Goal: Information Seeking & Learning: Learn about a topic

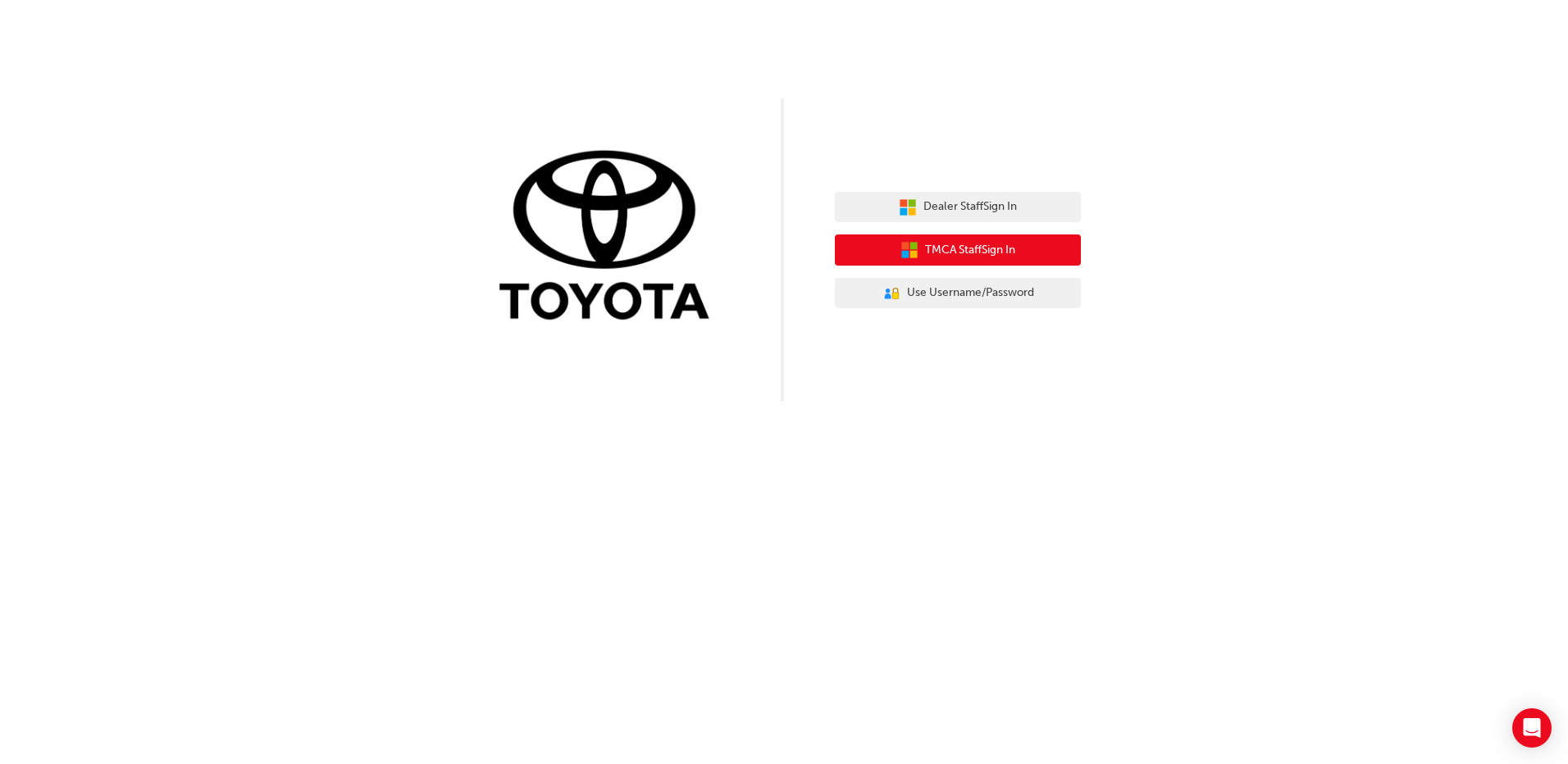
click at [931, 254] on span "TMCA Staff Sign In" at bounding box center [970, 250] width 91 height 19
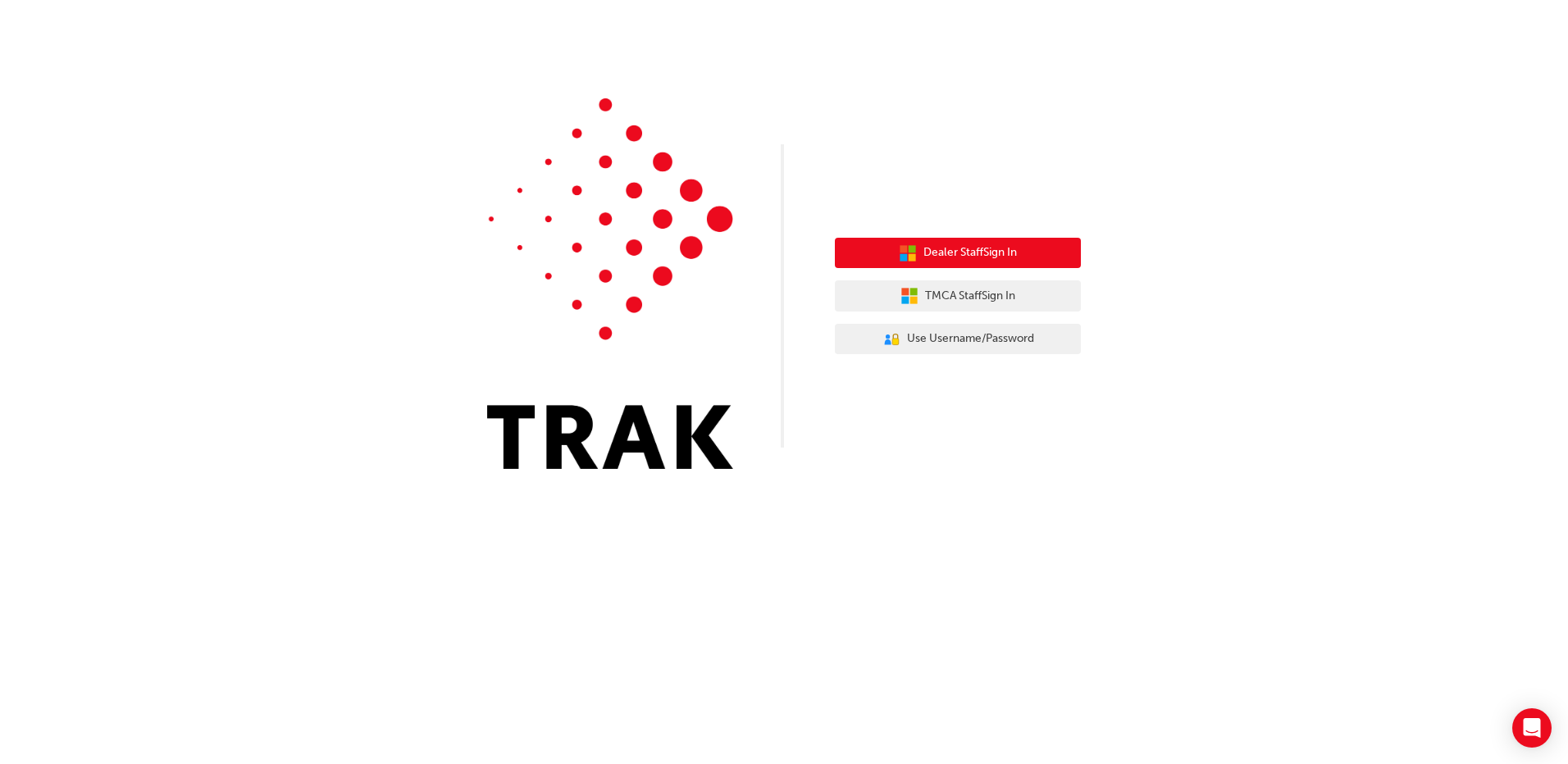
click at [921, 265] on button "Dealer Staff Sign In" at bounding box center [957, 253] width 246 height 31
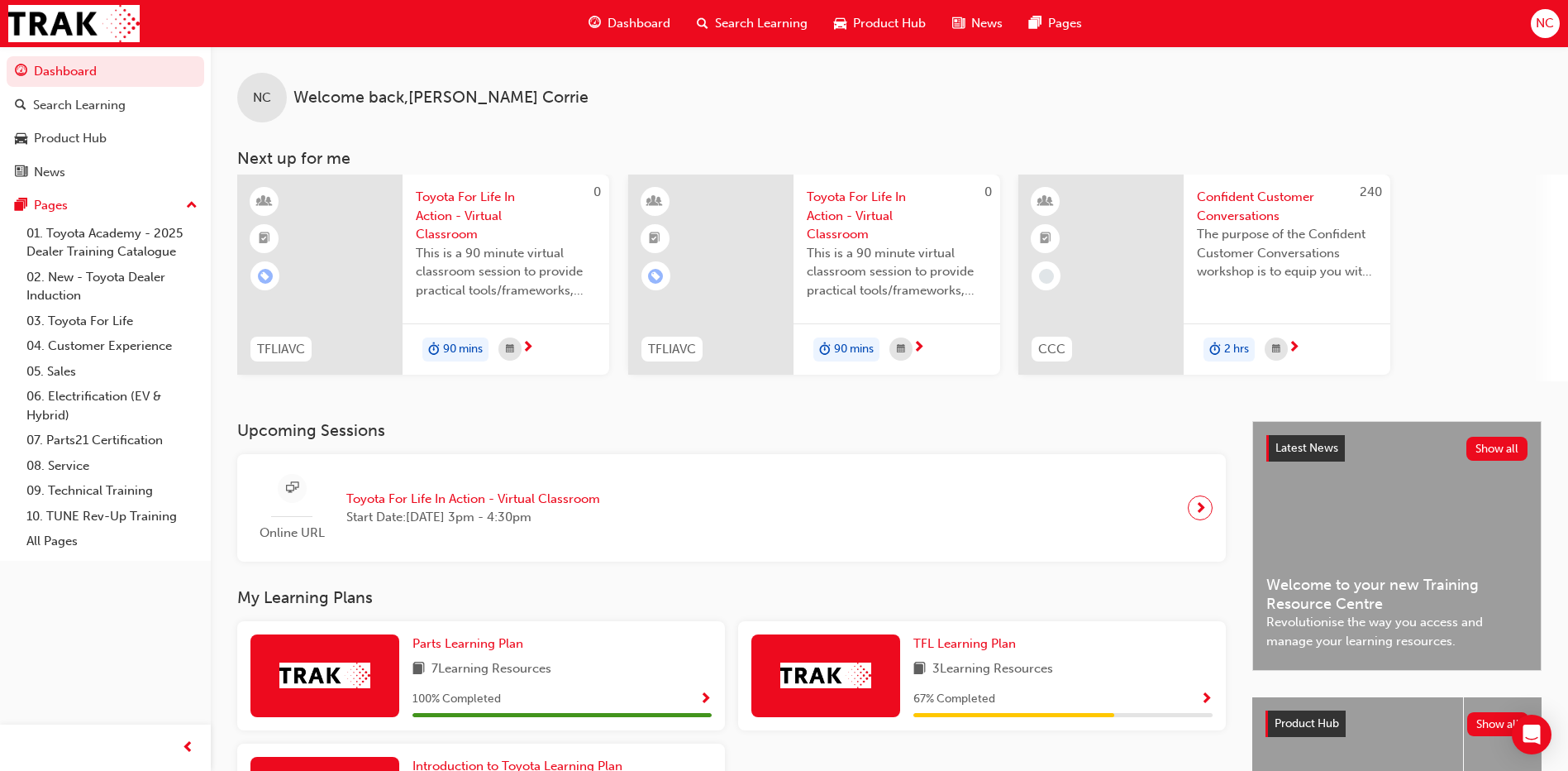
click at [360, 498] on span "Toyota For Life In Action - Virtual Classroom" at bounding box center [473, 499] width 254 height 19
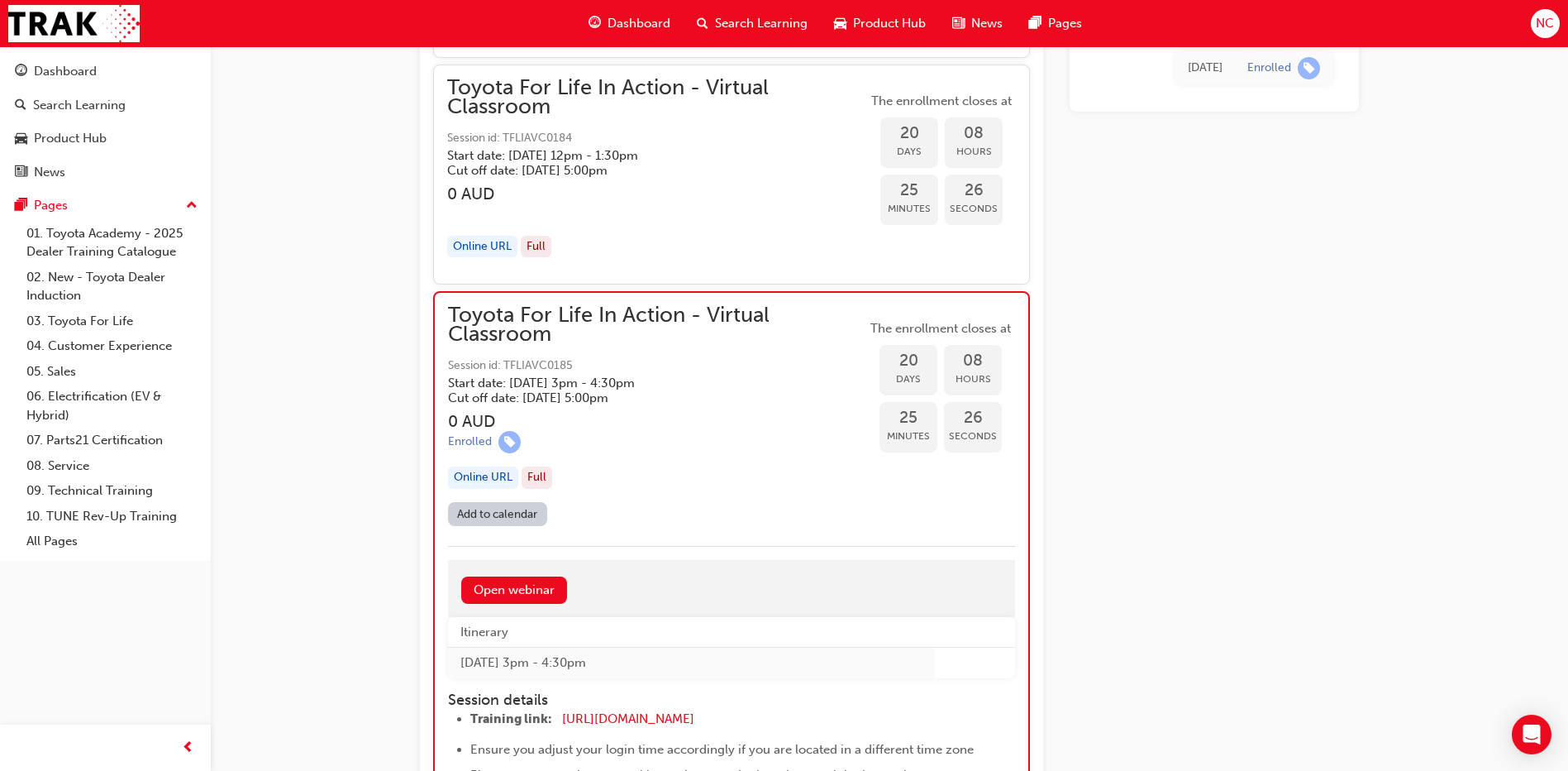
scroll to position [7591, 0]
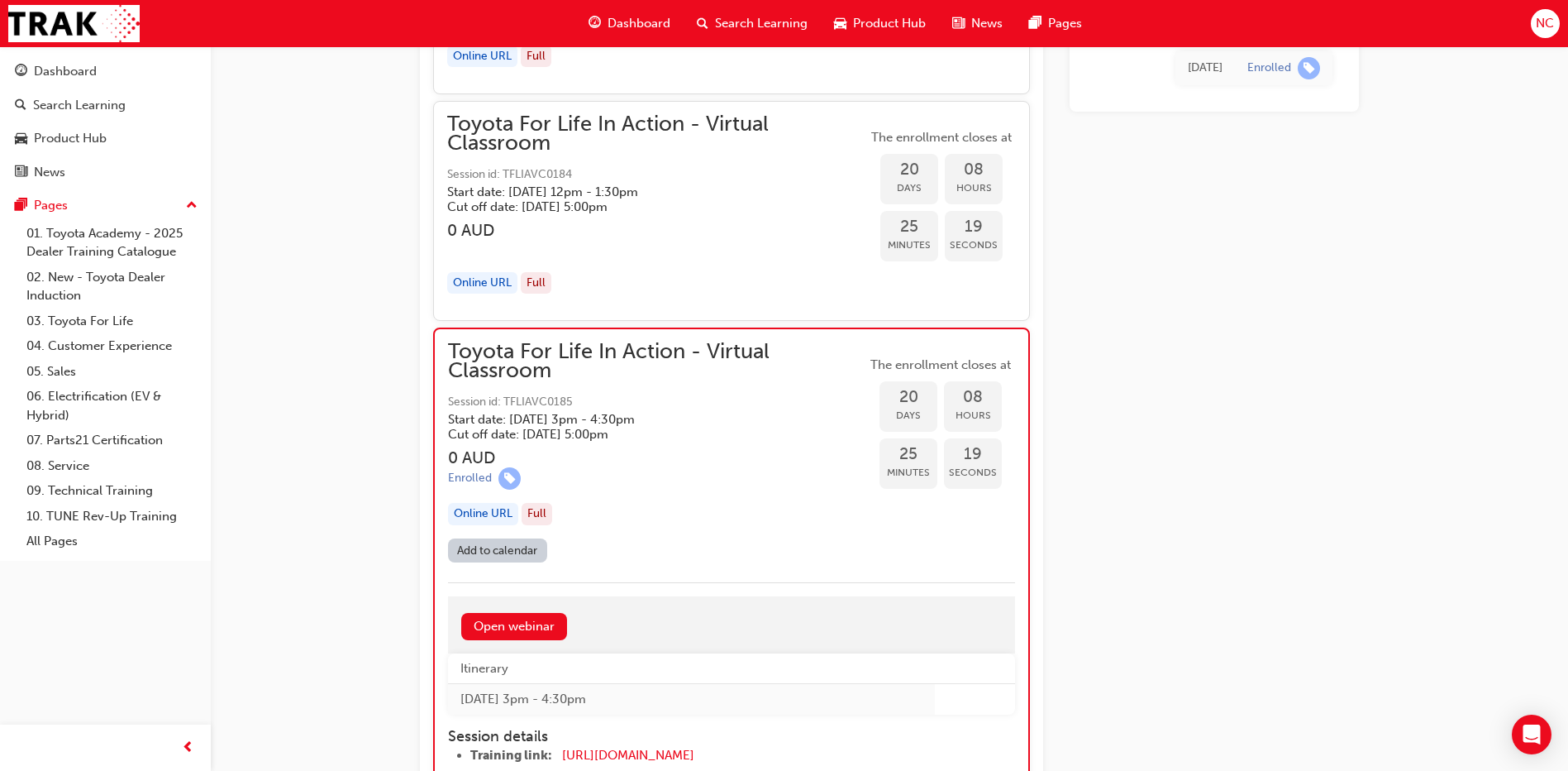
click at [530, 508] on div "Full" at bounding box center [537, 514] width 30 height 22
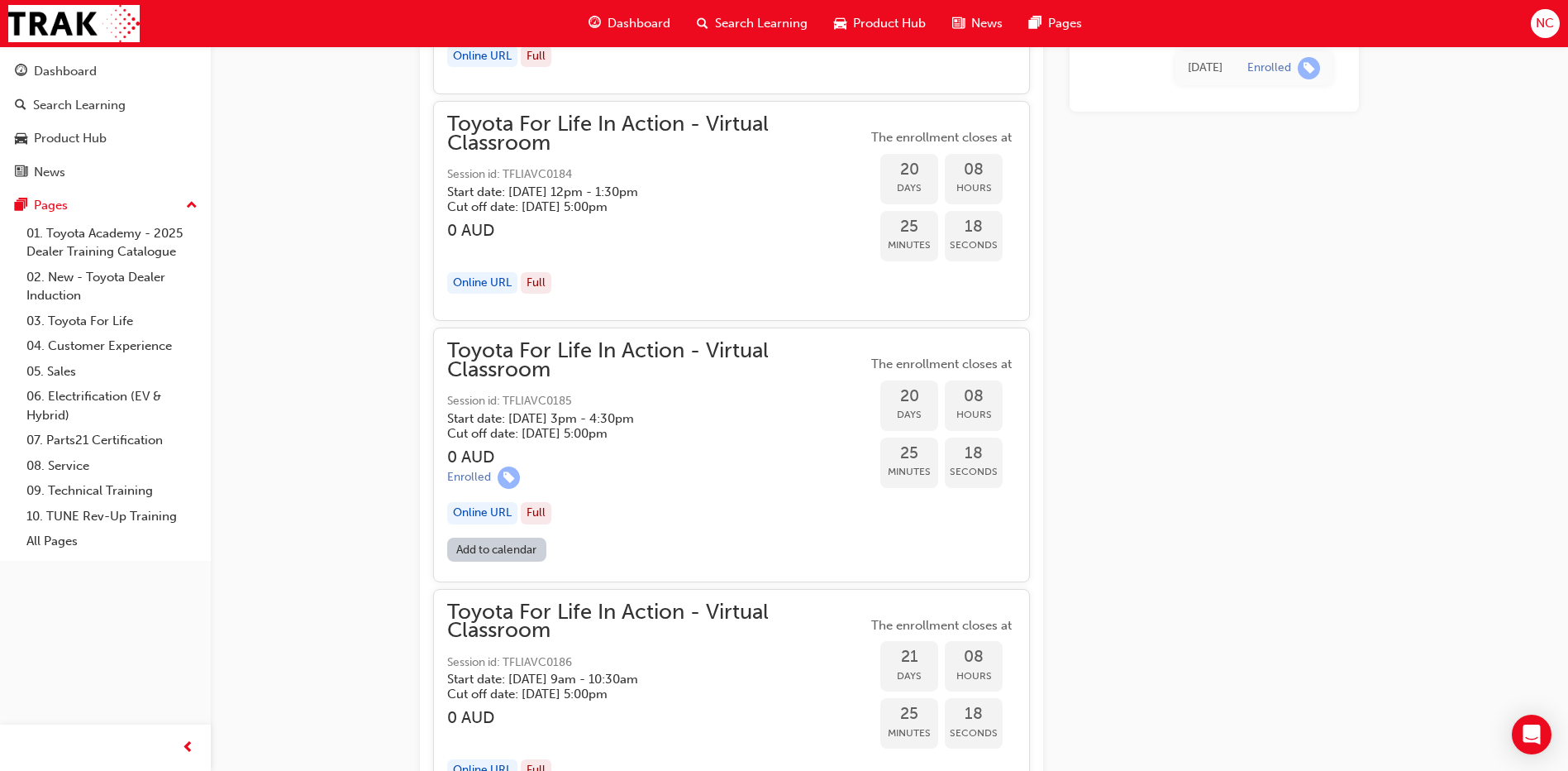
click at [530, 508] on div "Full" at bounding box center [536, 513] width 30 height 22
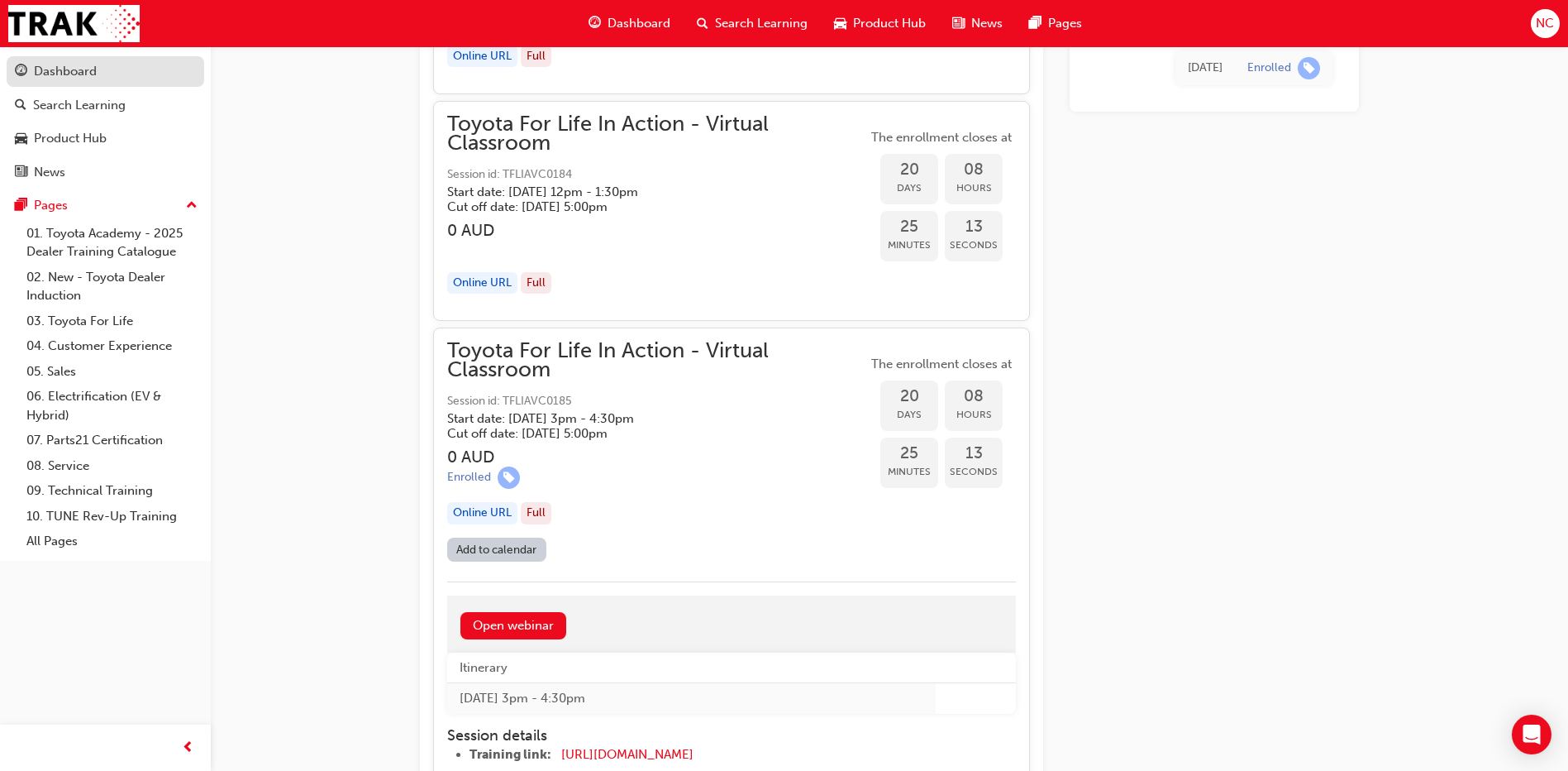
click at [83, 81] on link "Dashboard" at bounding box center [105, 72] width 198 height 30
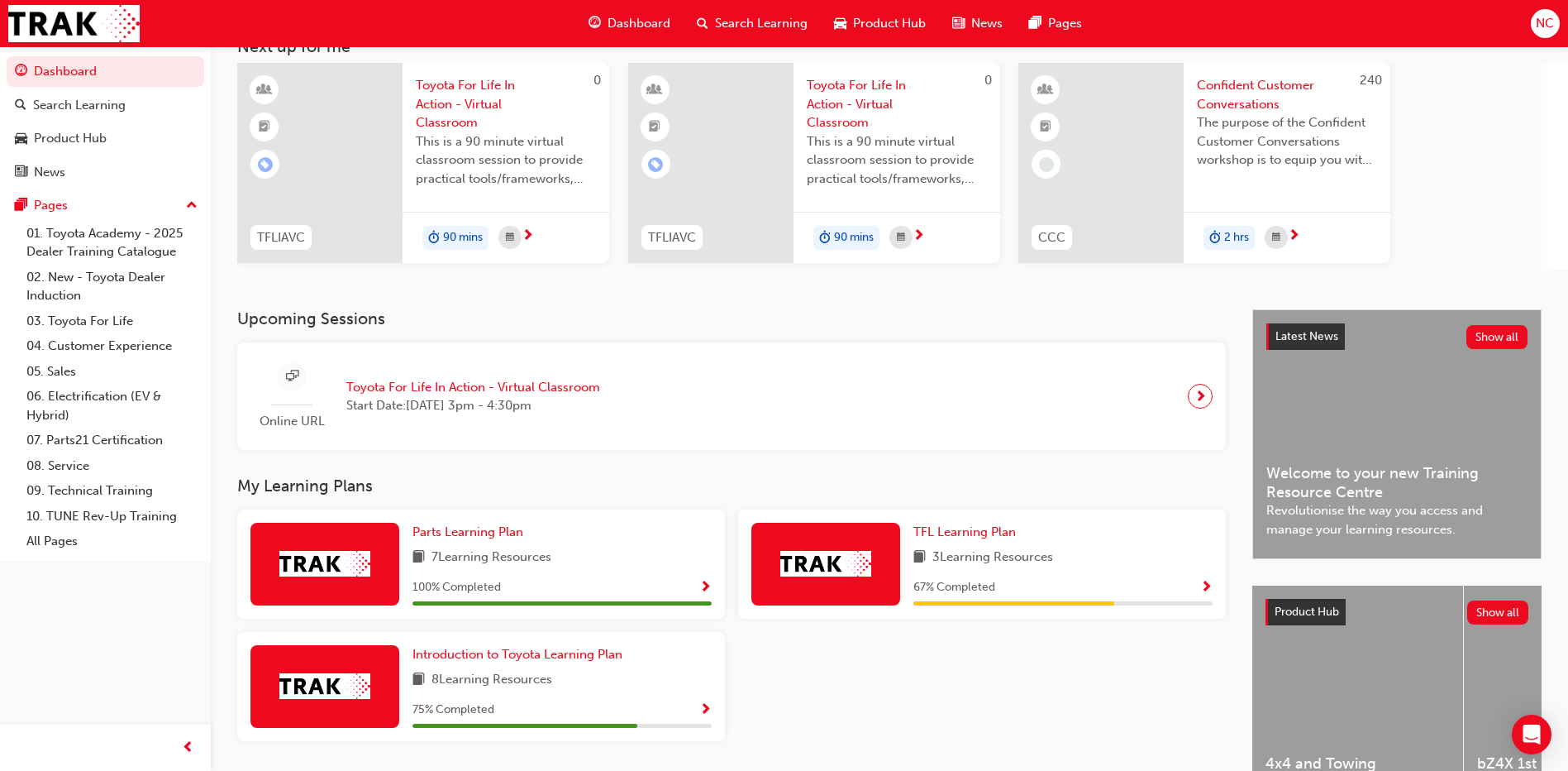
scroll to position [211, 0]
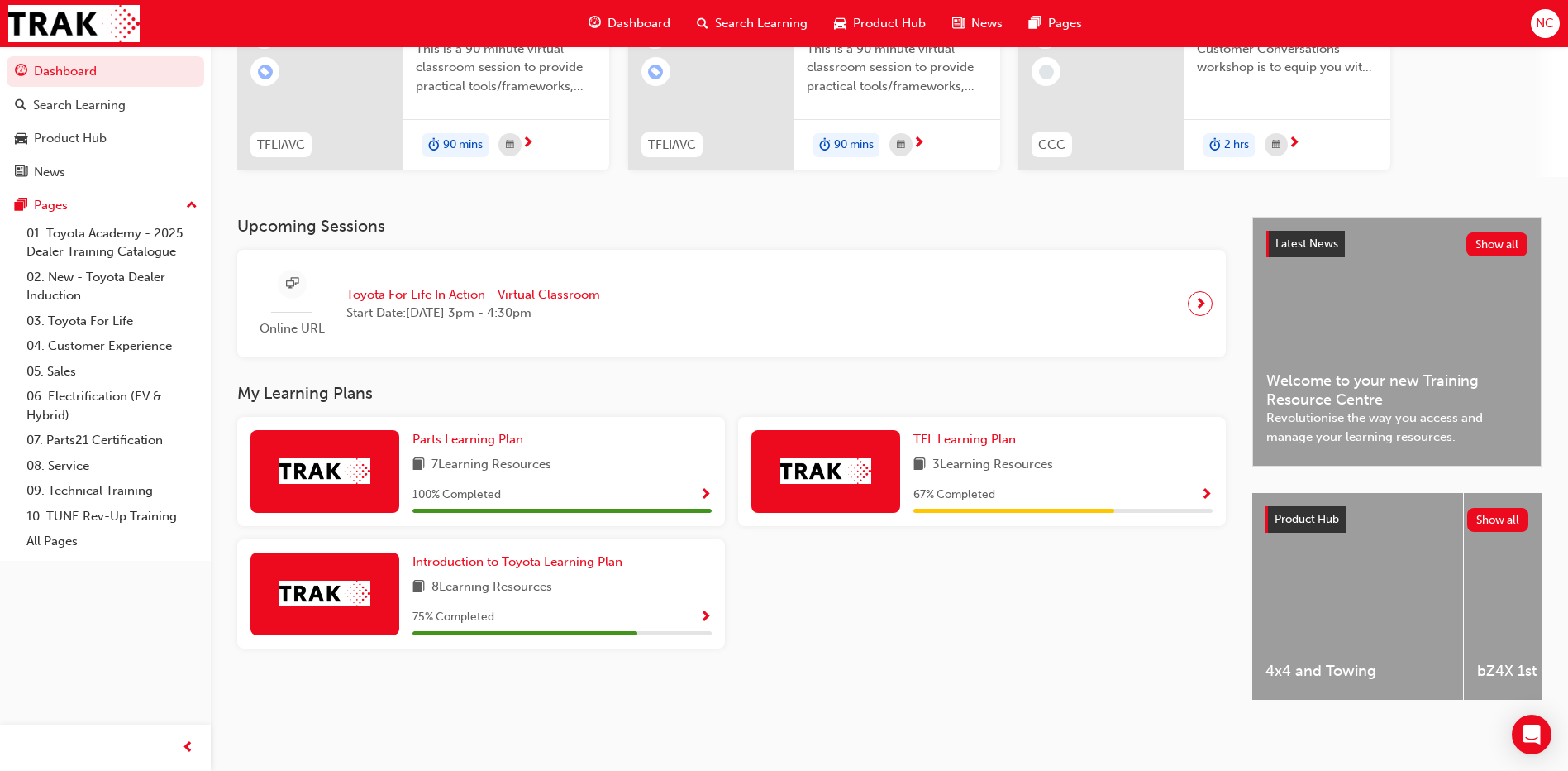
click at [322, 465] on img at bounding box center [325, 471] width 91 height 26
click at [432, 432] on span "Parts Learning Plan" at bounding box center [468, 439] width 111 height 15
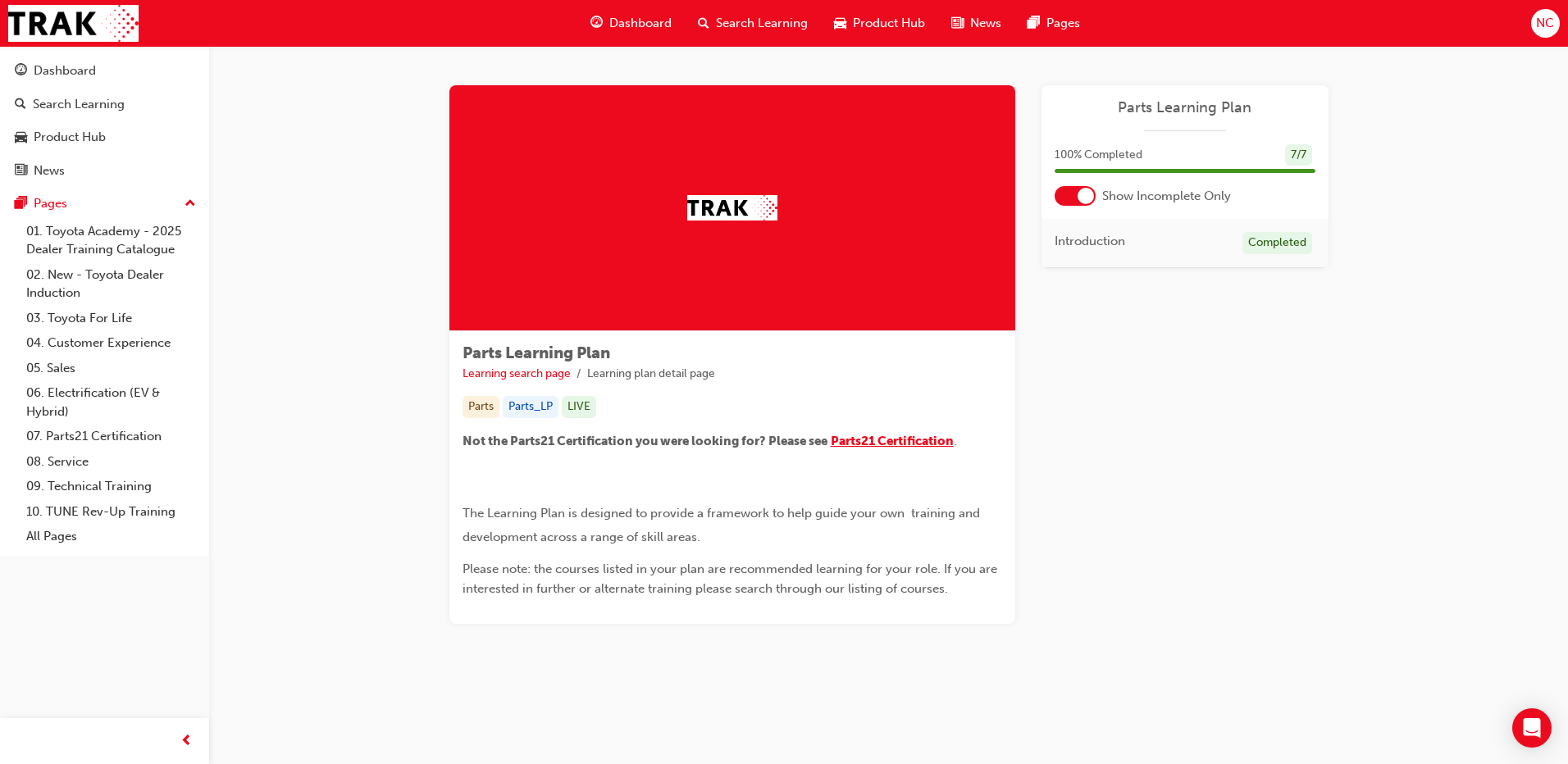
click at [925, 445] on span "Parts21 Certification" at bounding box center [892, 441] width 123 height 15
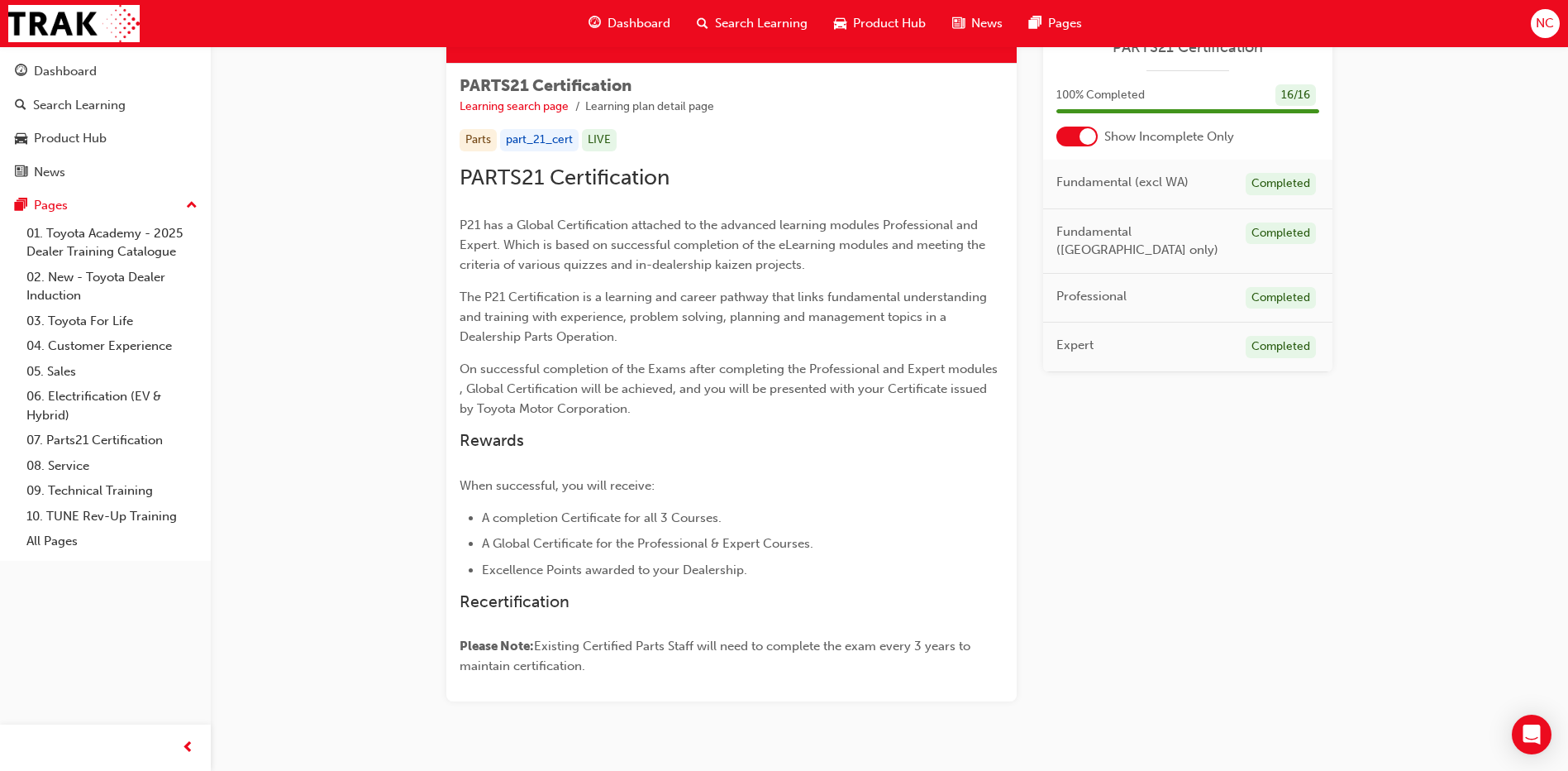
scroll to position [321, 0]
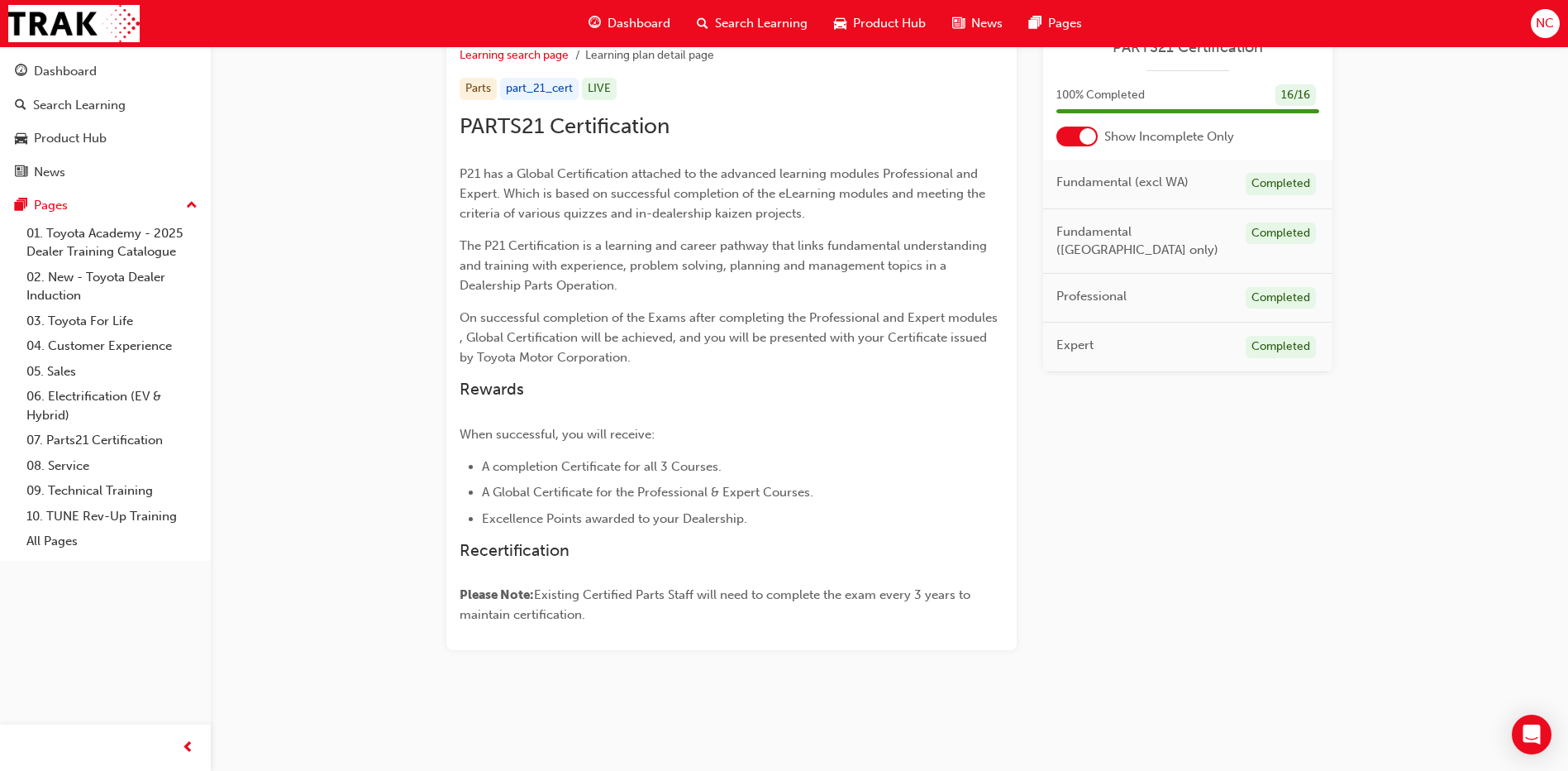
click at [1072, 336] on span "Expert" at bounding box center [1076, 345] width 38 height 19
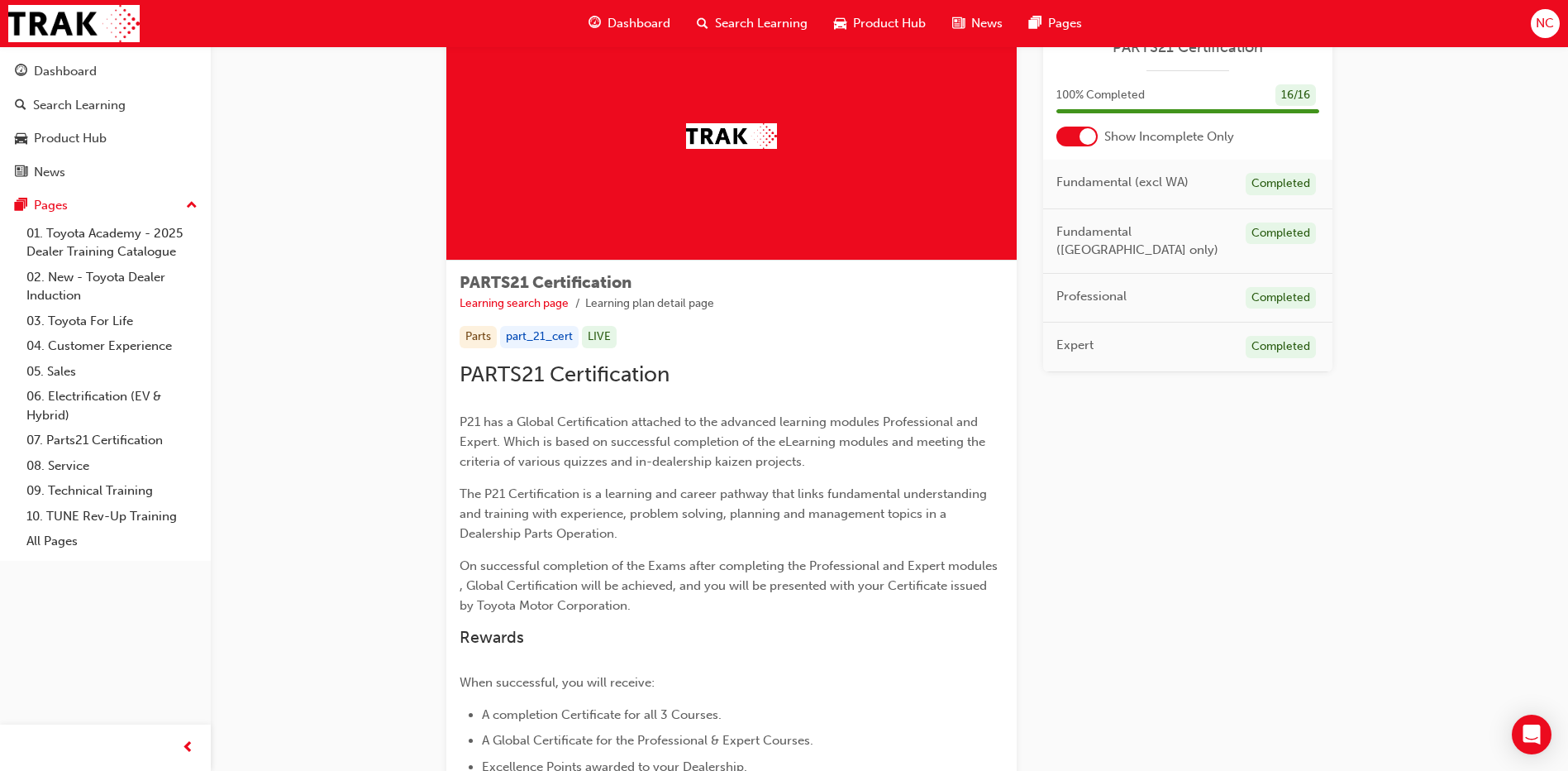
scroll to position [0, 0]
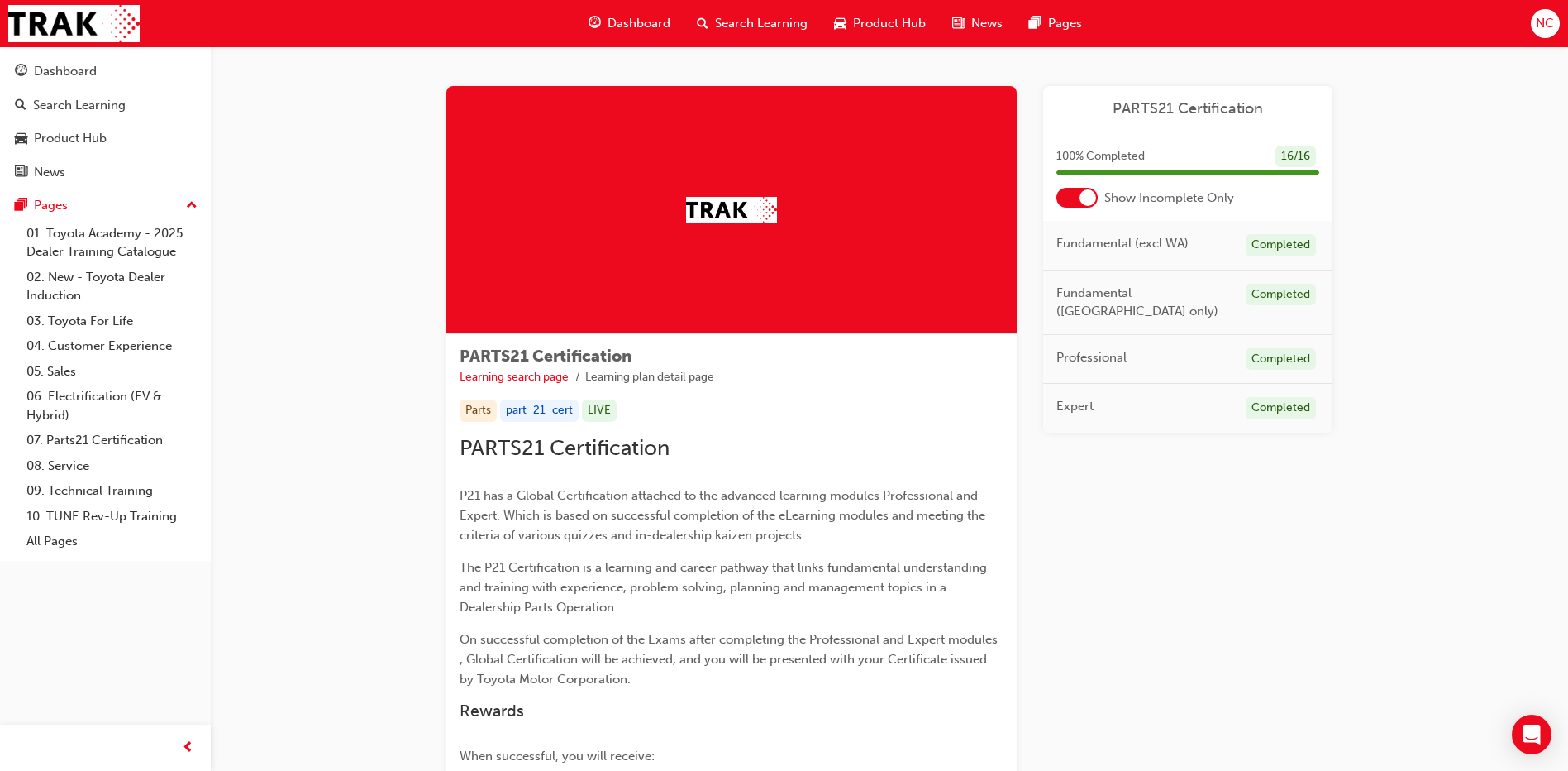
click at [1156, 104] on span "PARTS21 Certification" at bounding box center [1189, 108] width 263 height 19
click at [750, 213] on img at bounding box center [732, 210] width 91 height 26
click at [1189, 207] on span "Show Incomplete Only" at bounding box center [1169, 198] width 130 height 19
click at [1189, 199] on span "Show Incomplete Only" at bounding box center [1169, 198] width 130 height 19
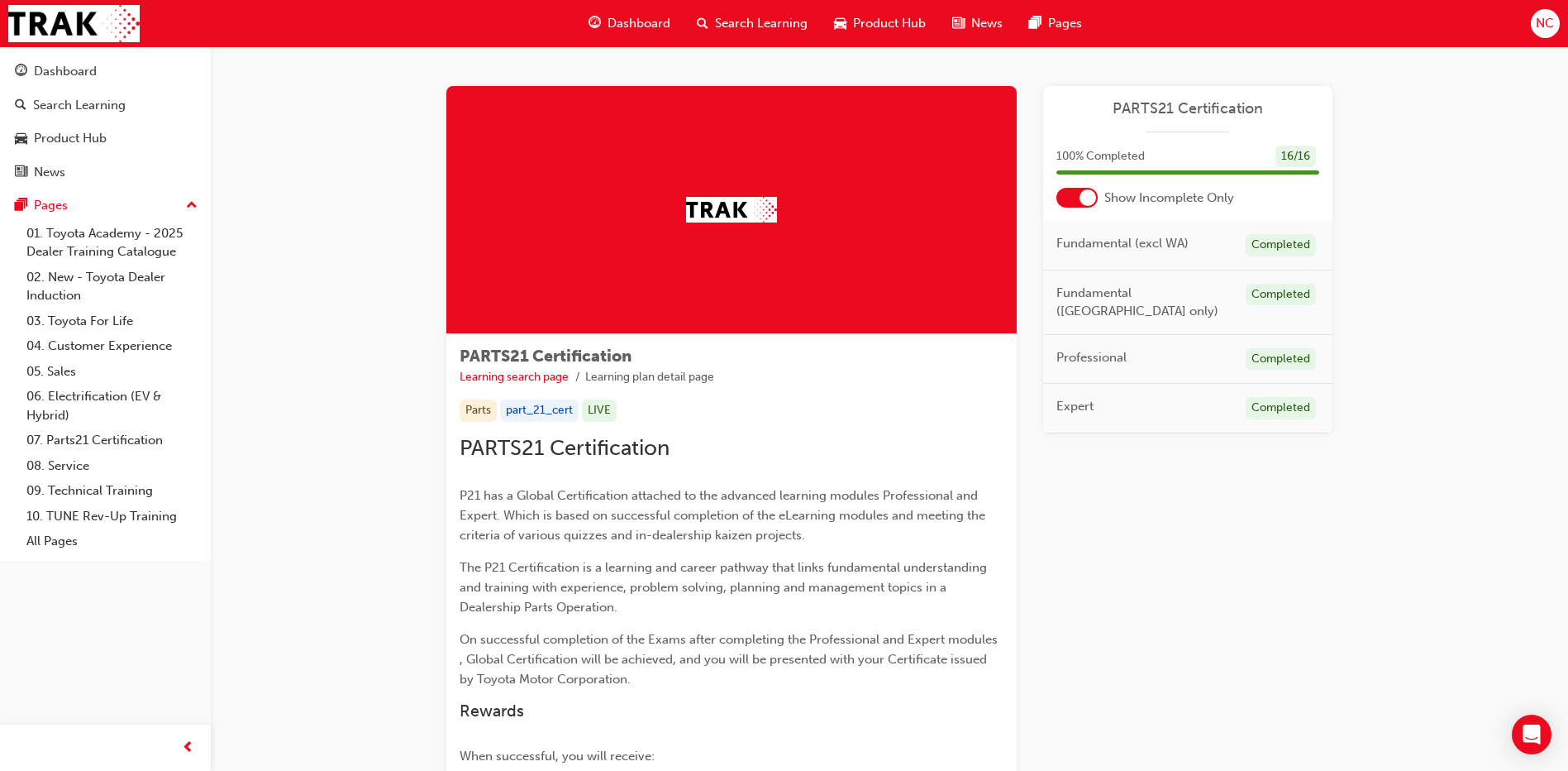
click at [1106, 244] on span "Fundamental (excl WA)" at bounding box center [1123, 243] width 132 height 19
click at [1087, 335] on div "Professional Completed" at bounding box center [1188, 359] width 289 height 49
click at [528, 375] on link "Learning search page" at bounding box center [515, 377] width 109 height 14
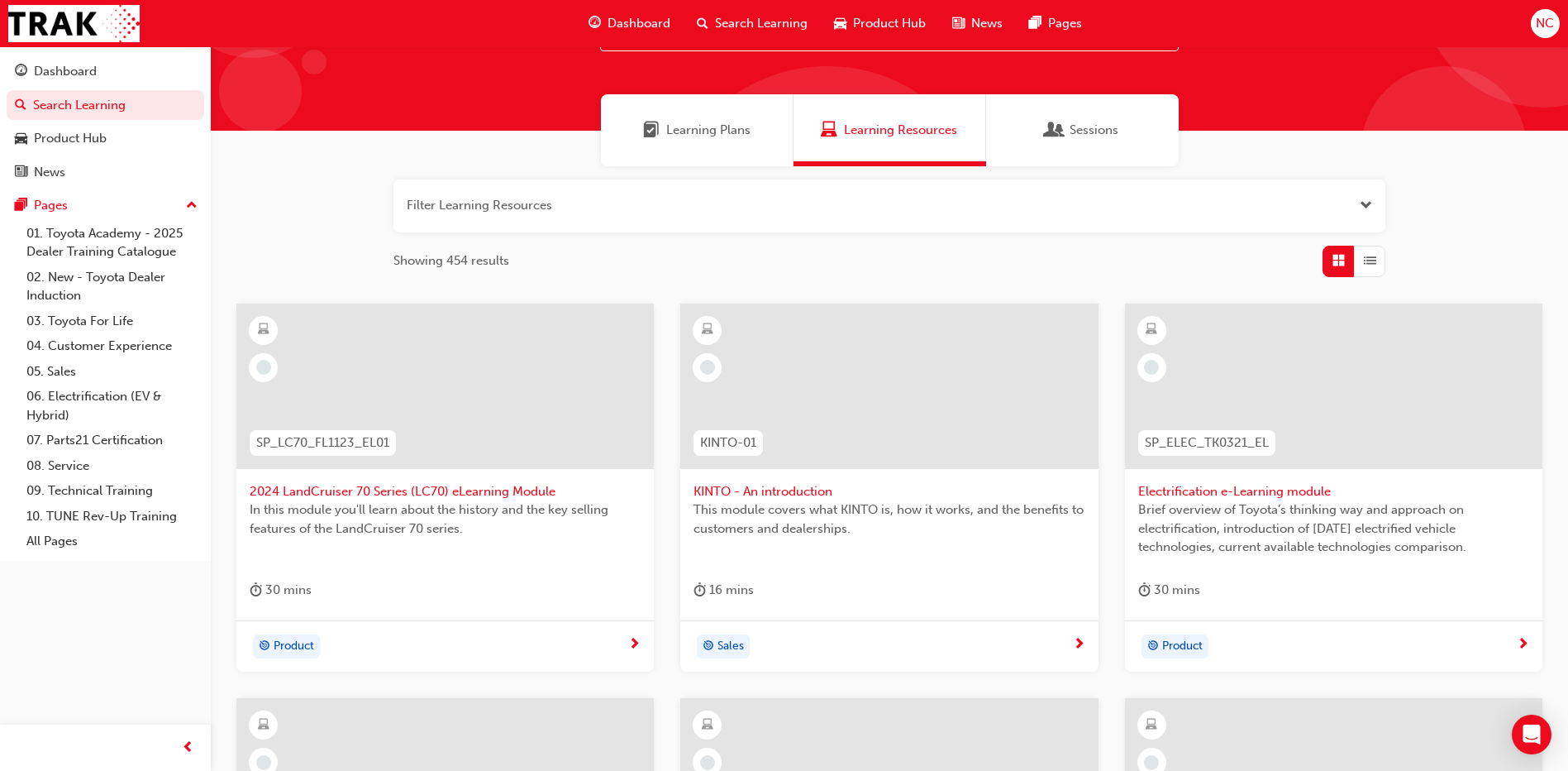
scroll to position [82, 0]
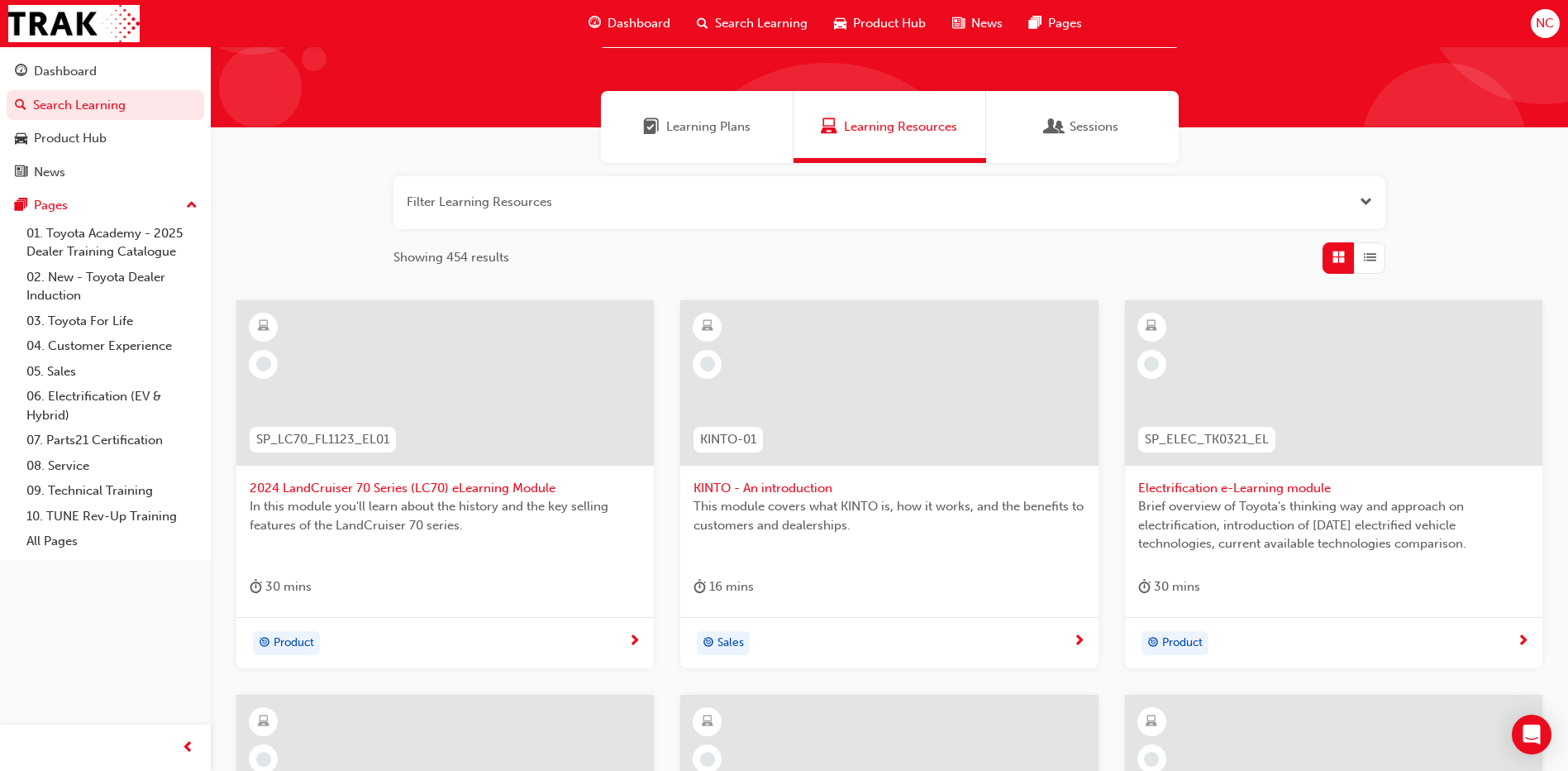
click at [712, 124] on span "Learning Plans" at bounding box center [709, 126] width 84 height 19
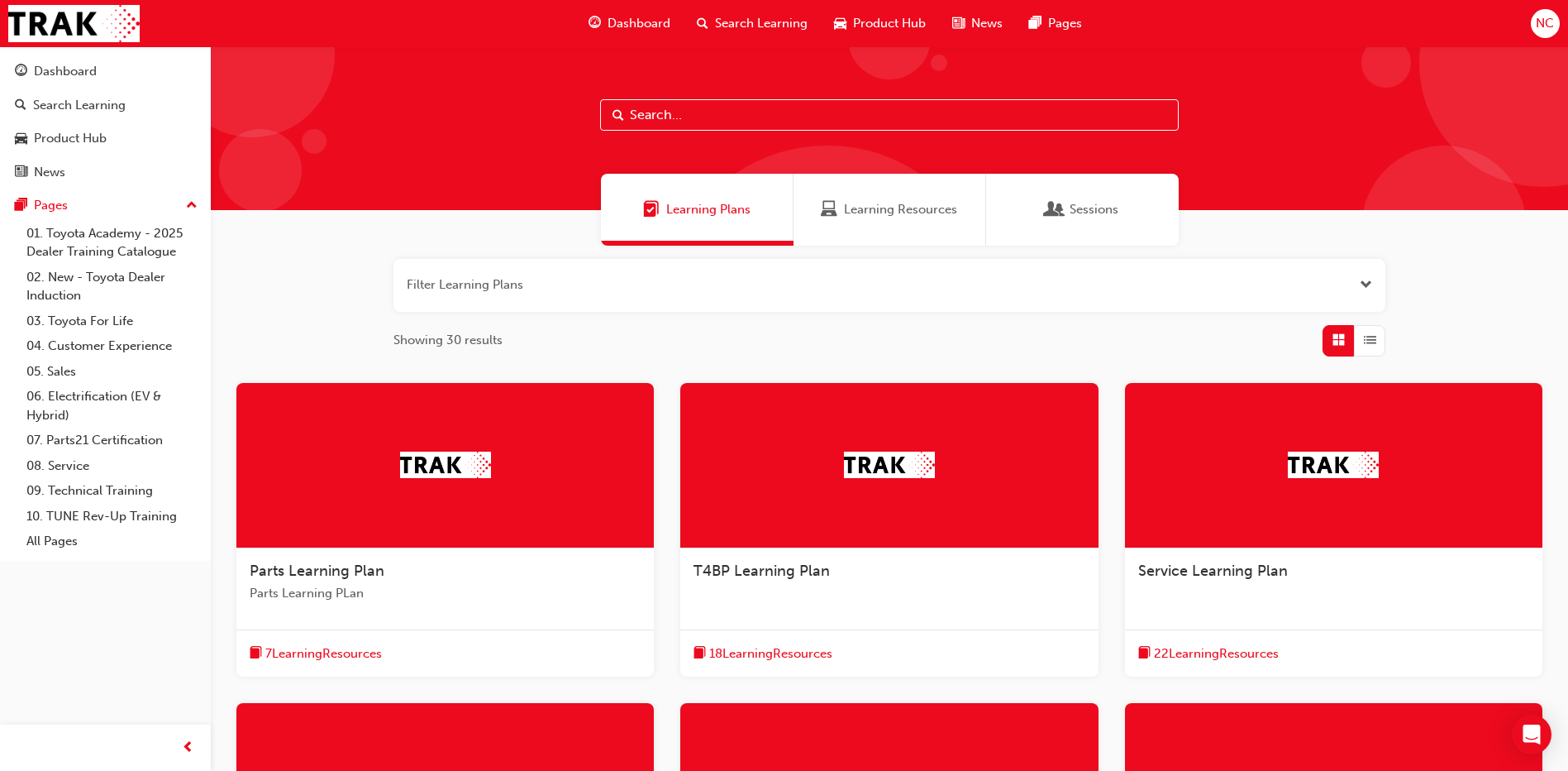
click at [346, 570] on span "Parts Learning Plan" at bounding box center [317, 570] width 135 height 18
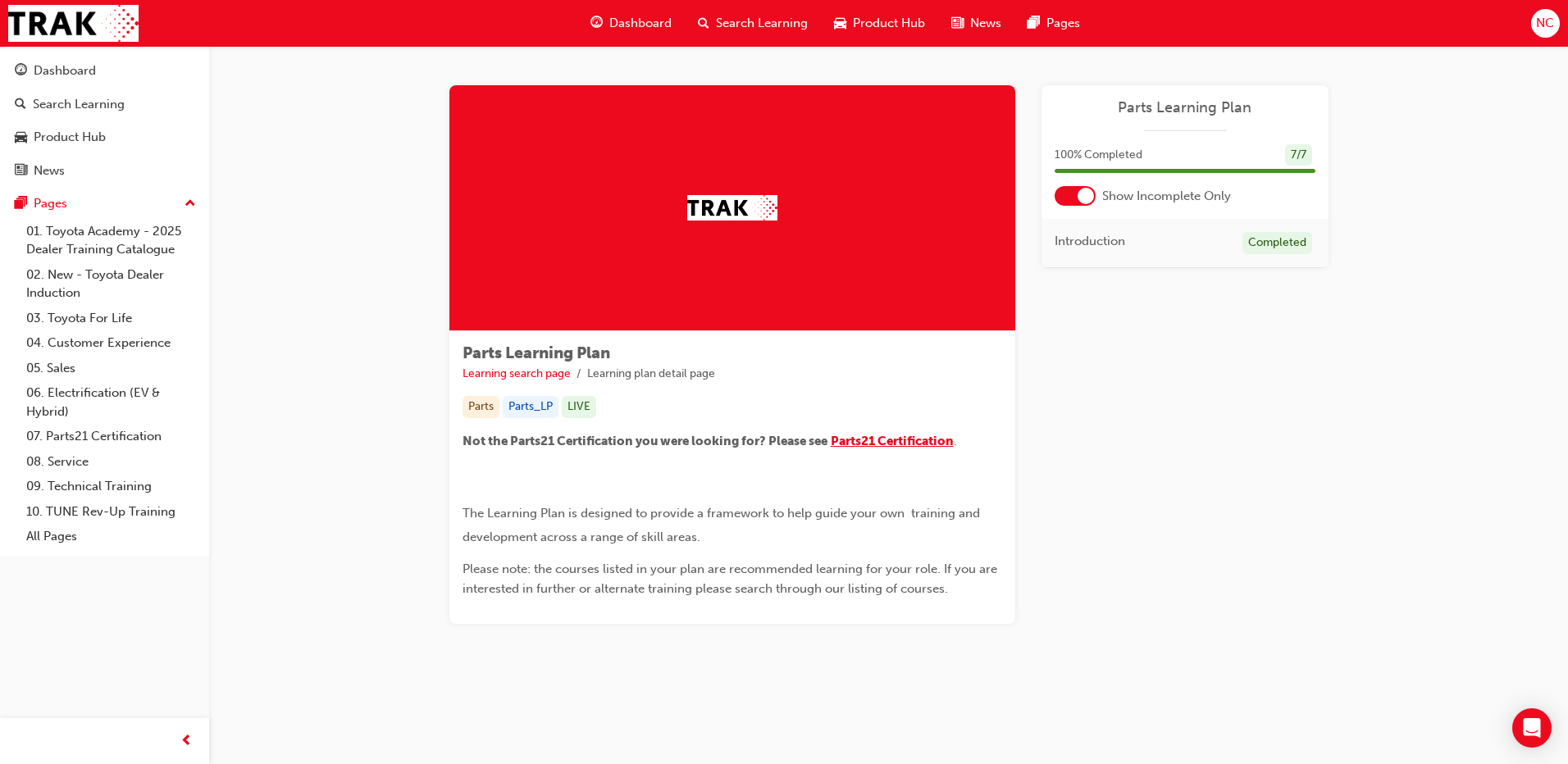
click at [887, 440] on span "Parts21 Certification" at bounding box center [892, 441] width 123 height 15
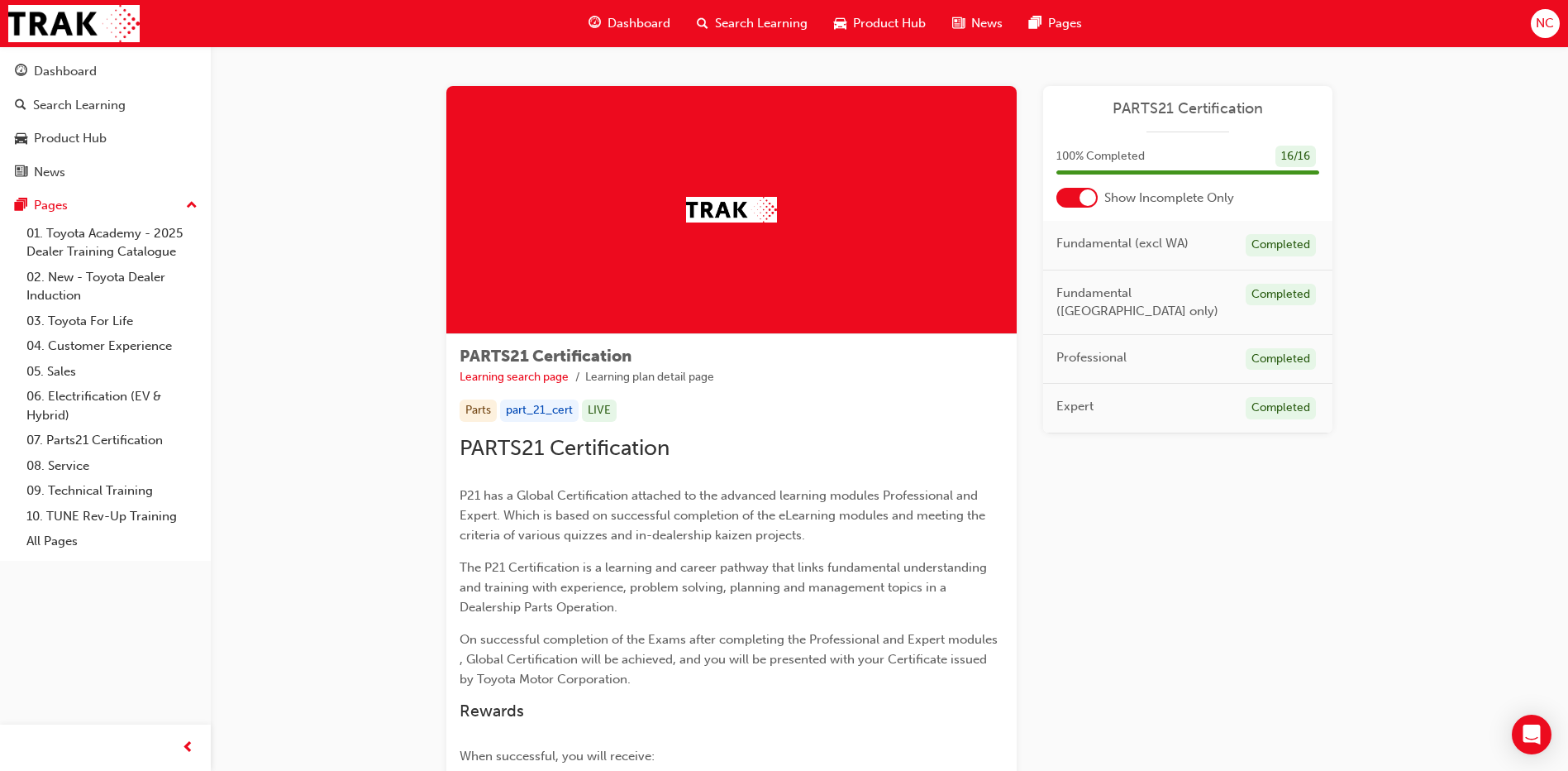
click at [1070, 192] on div at bounding box center [1078, 198] width 41 height 20
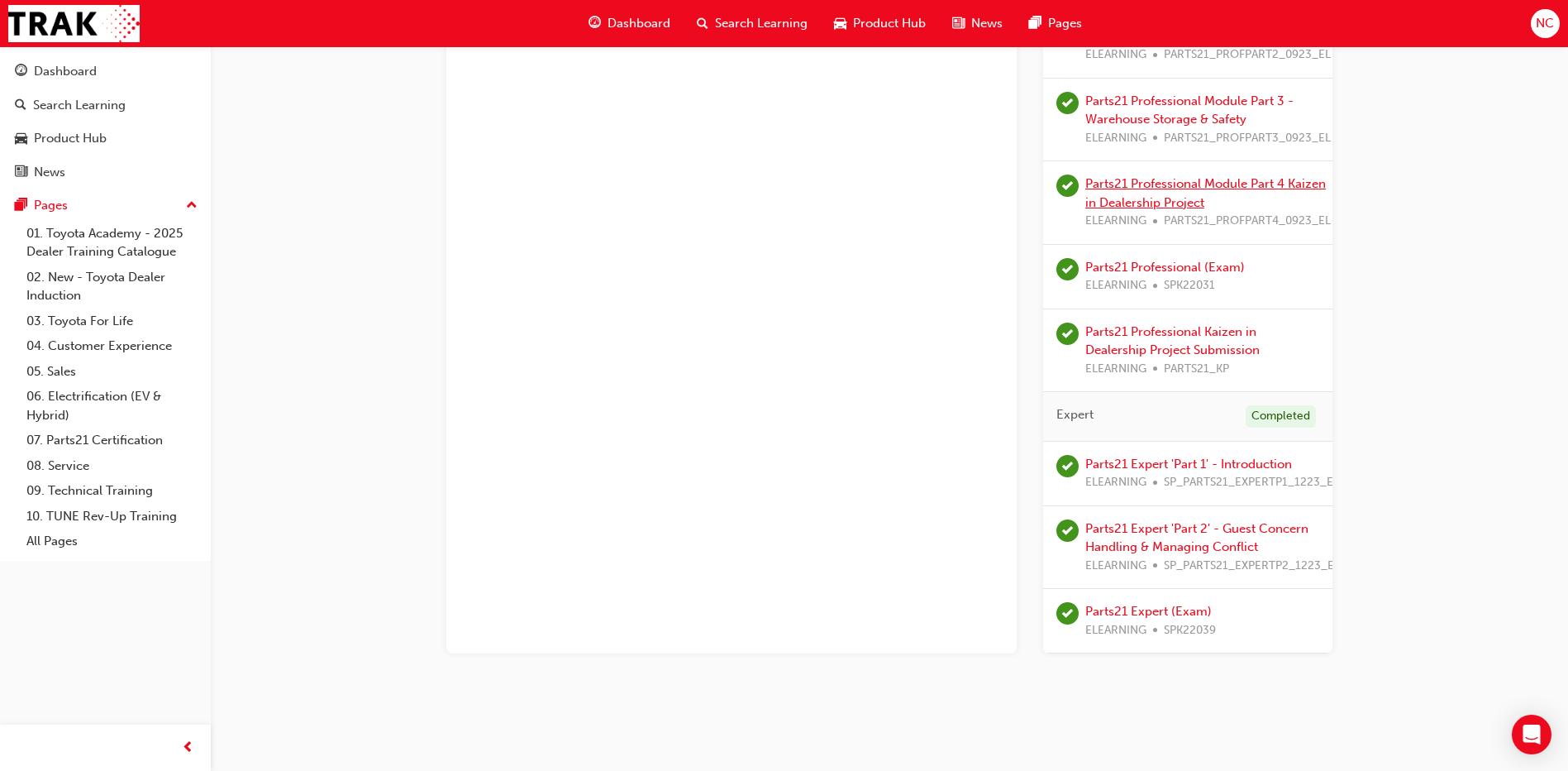
scroll to position [1055, 0]
click at [1151, 456] on link "Parts21 Expert 'Part 1' - Introduction" at bounding box center [1189, 463] width 207 height 15
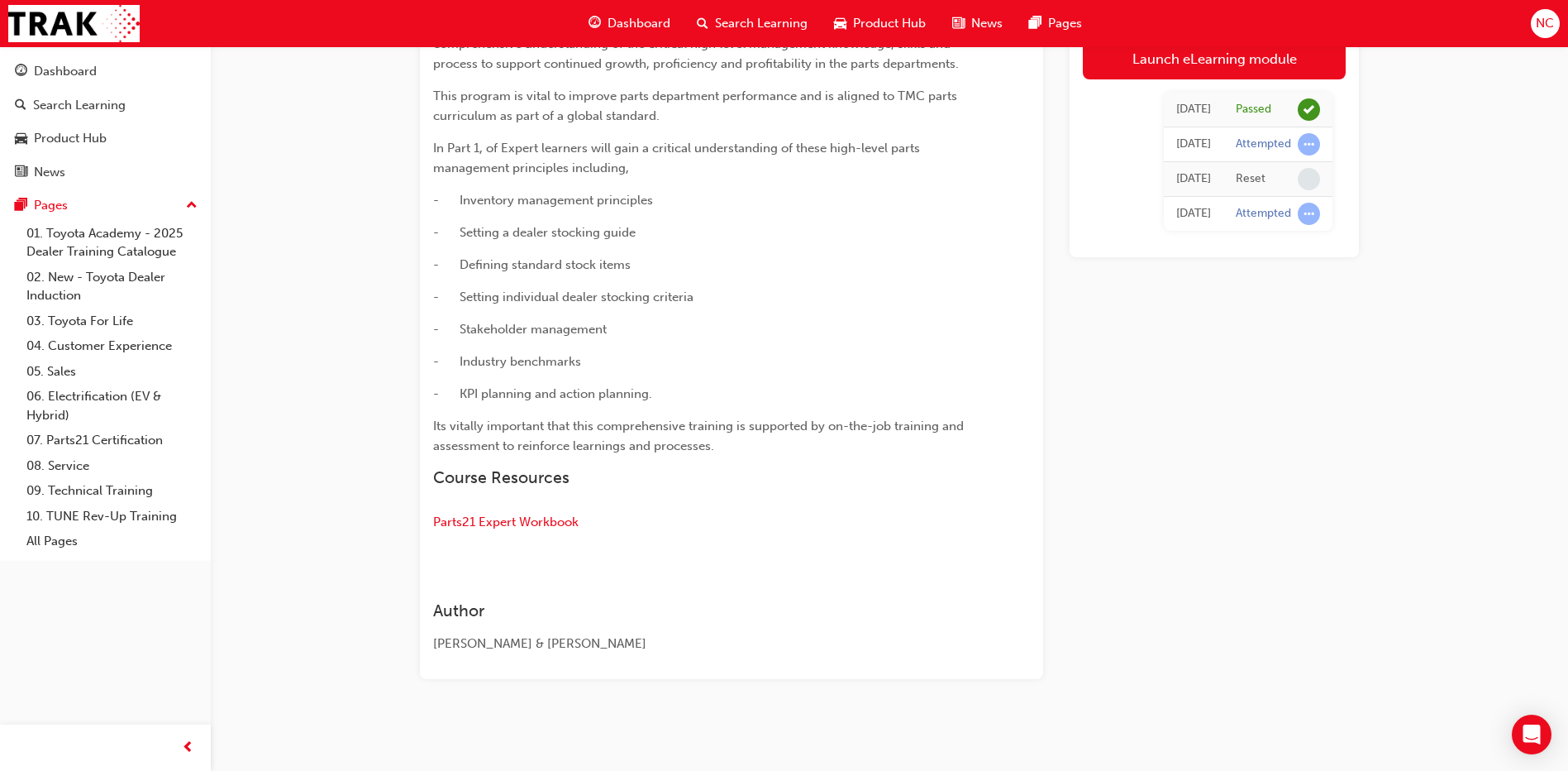
scroll to position [825, 0]
click at [497, 517] on span "Parts21 Expert Workbook" at bounding box center [506, 519] width 146 height 15
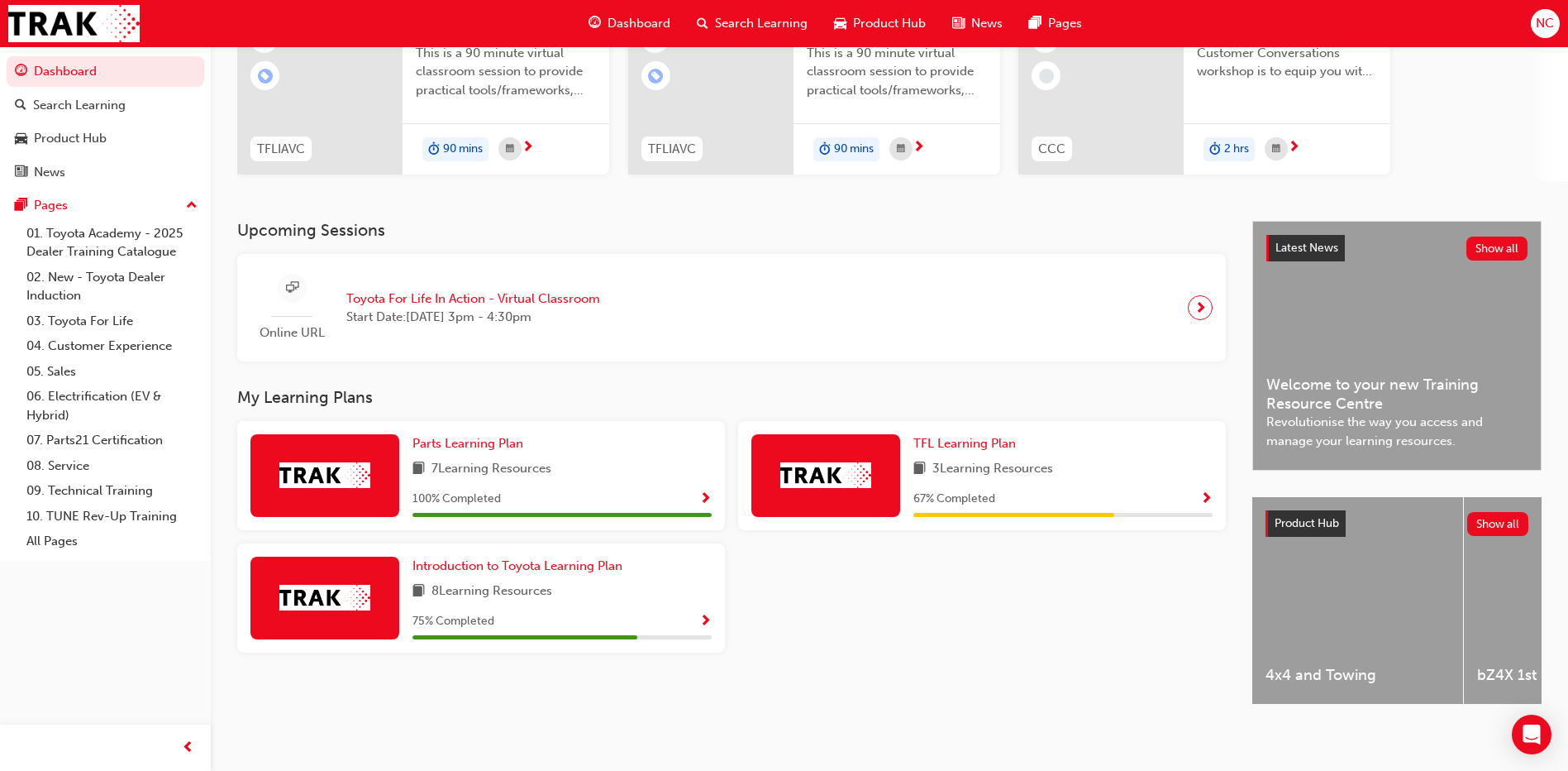
scroll to position [211, 0]
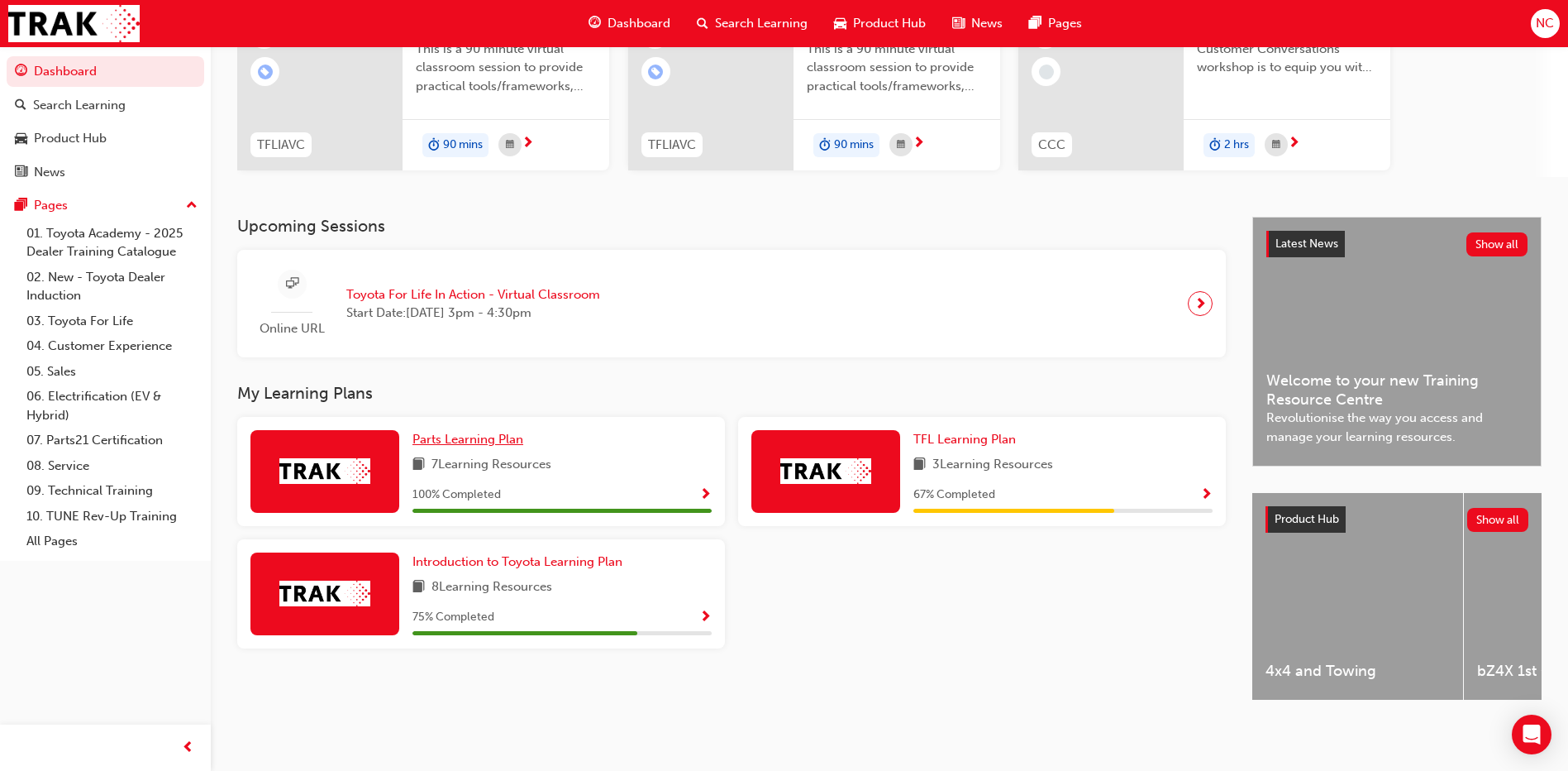
click at [454, 432] on span "Parts Learning Plan" at bounding box center [468, 439] width 111 height 15
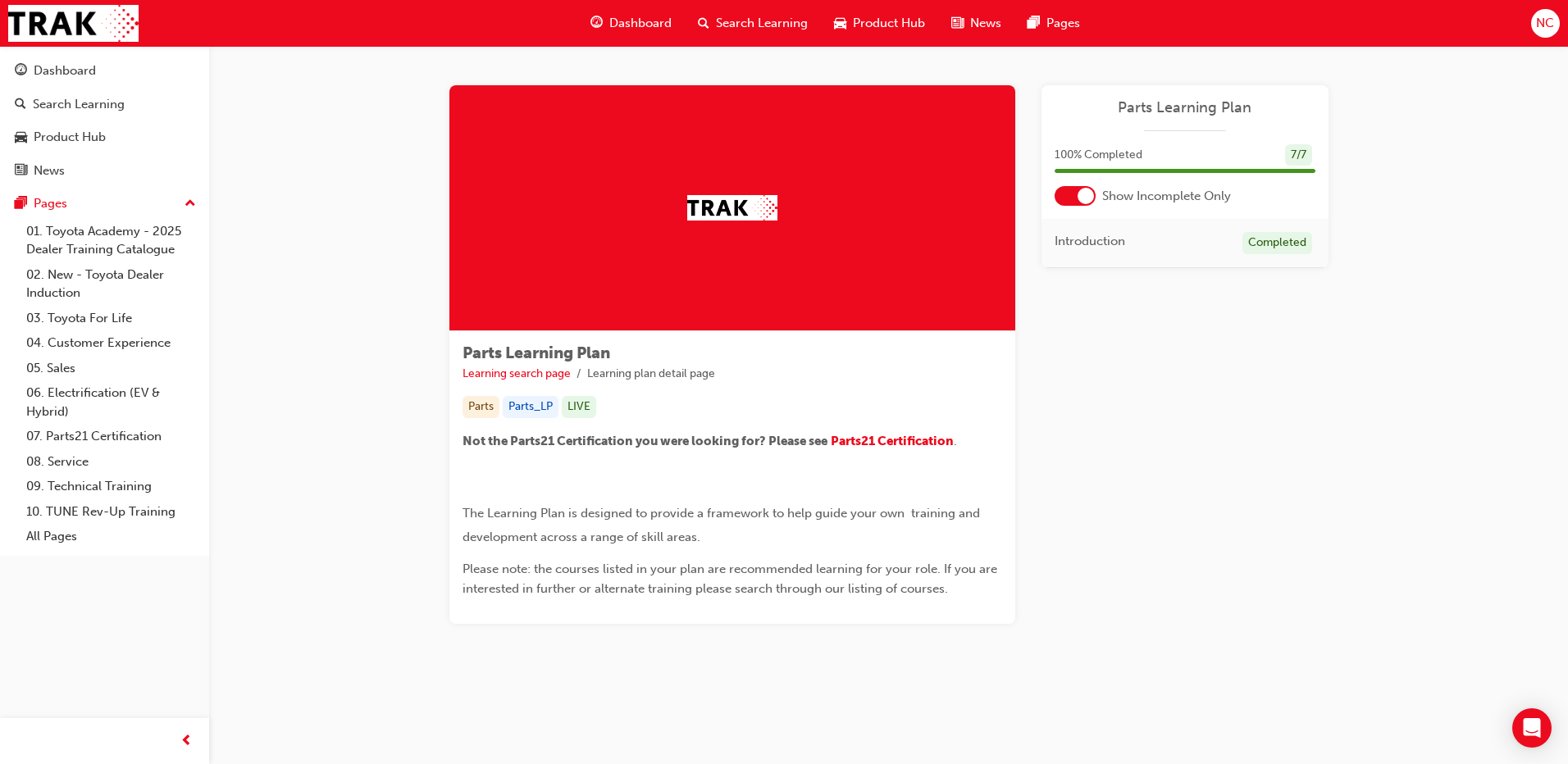
click at [1088, 197] on div at bounding box center [1086, 196] width 16 height 16
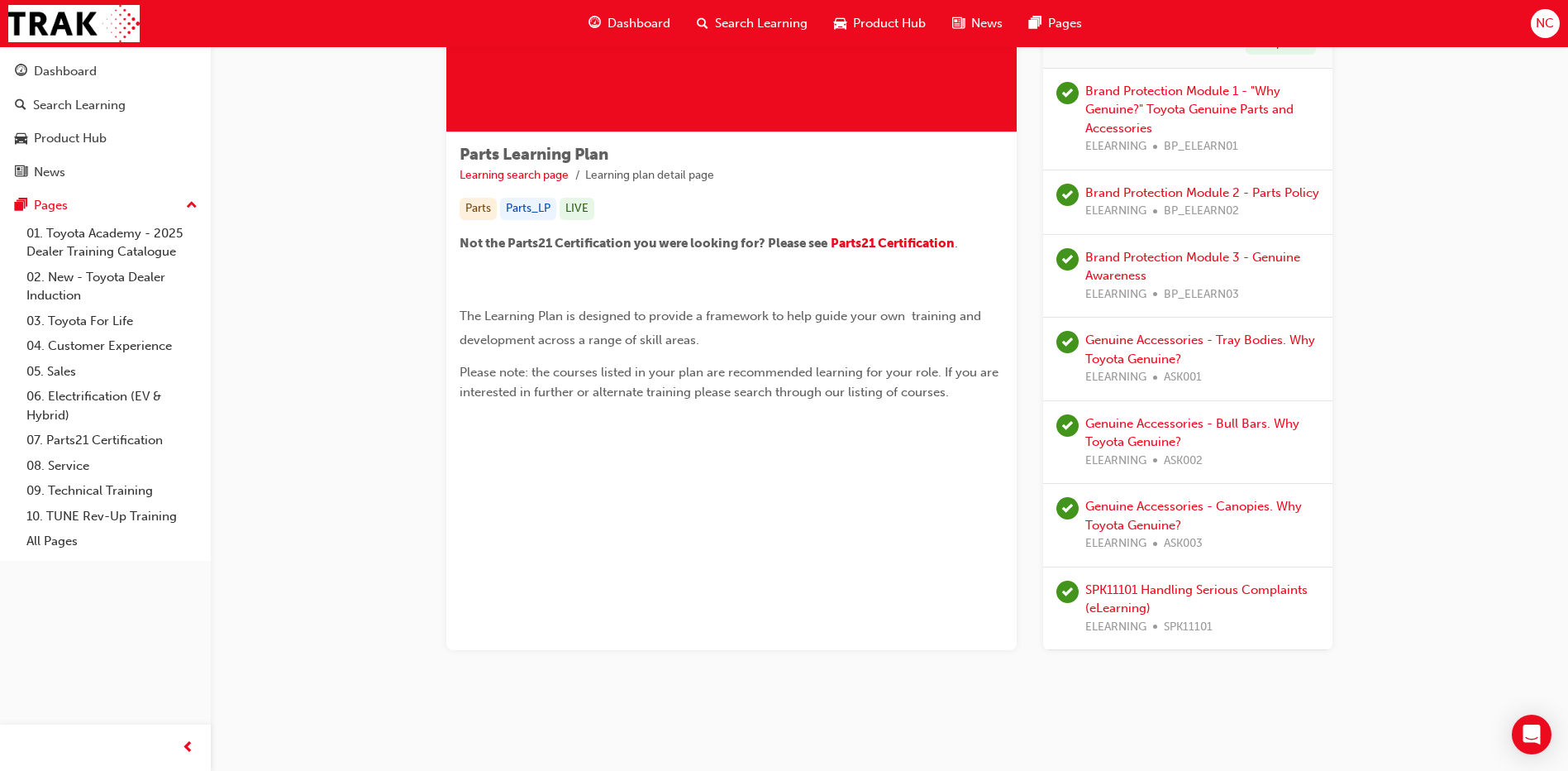
scroll to position [37, 0]
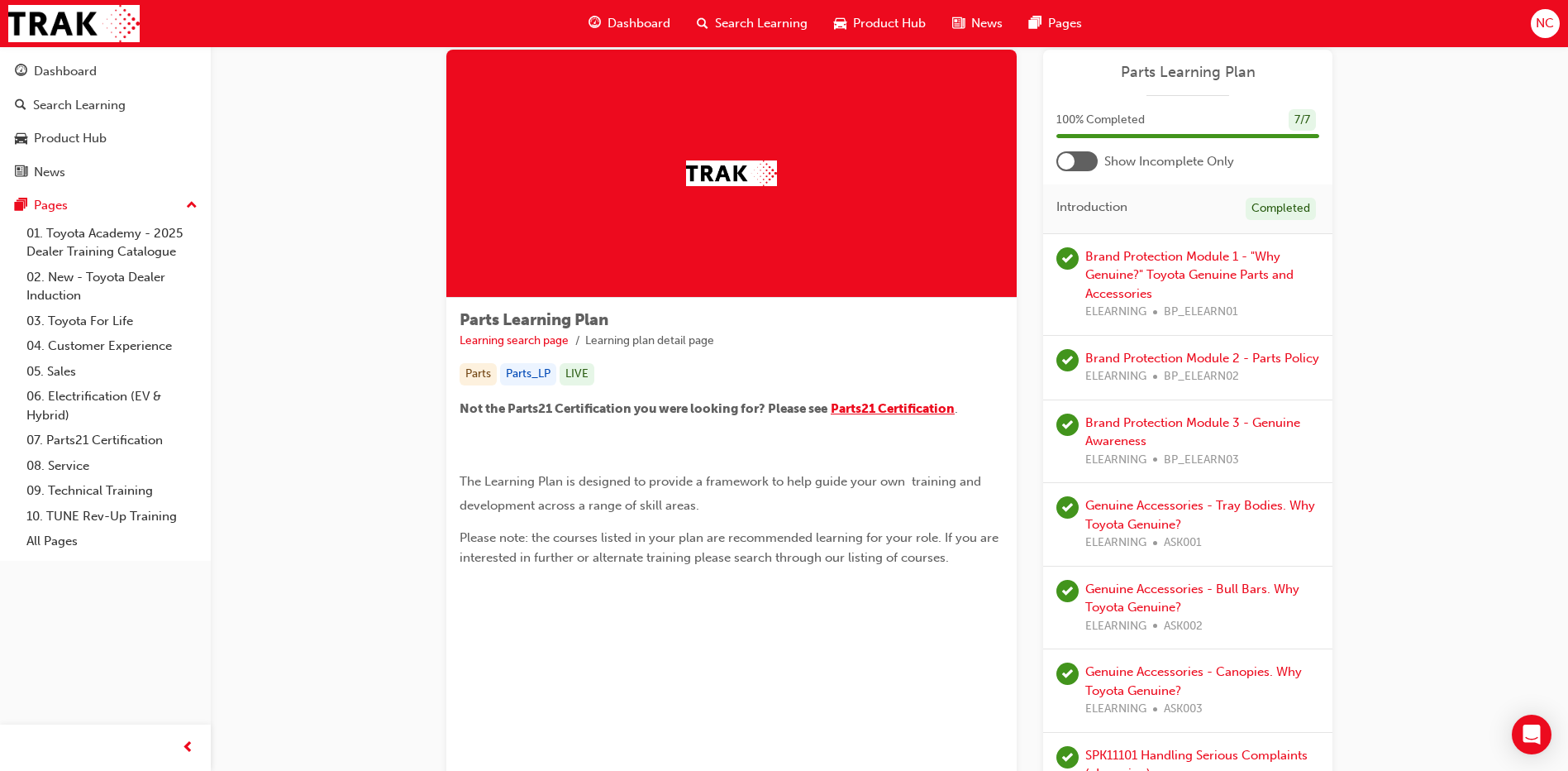
click at [915, 407] on span "Parts21 Certification" at bounding box center [892, 408] width 124 height 15
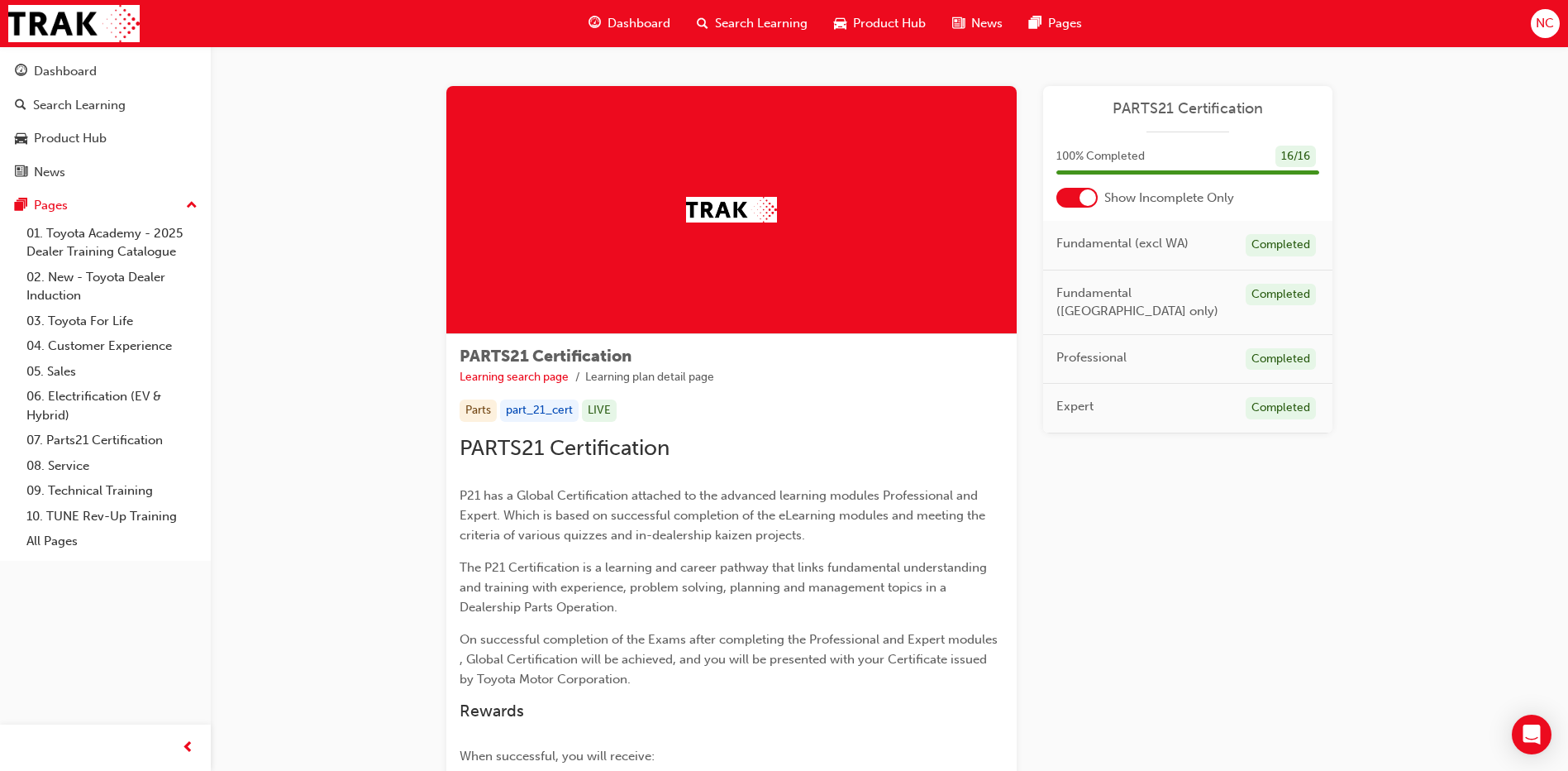
click at [1080, 204] on div at bounding box center [1078, 198] width 41 height 20
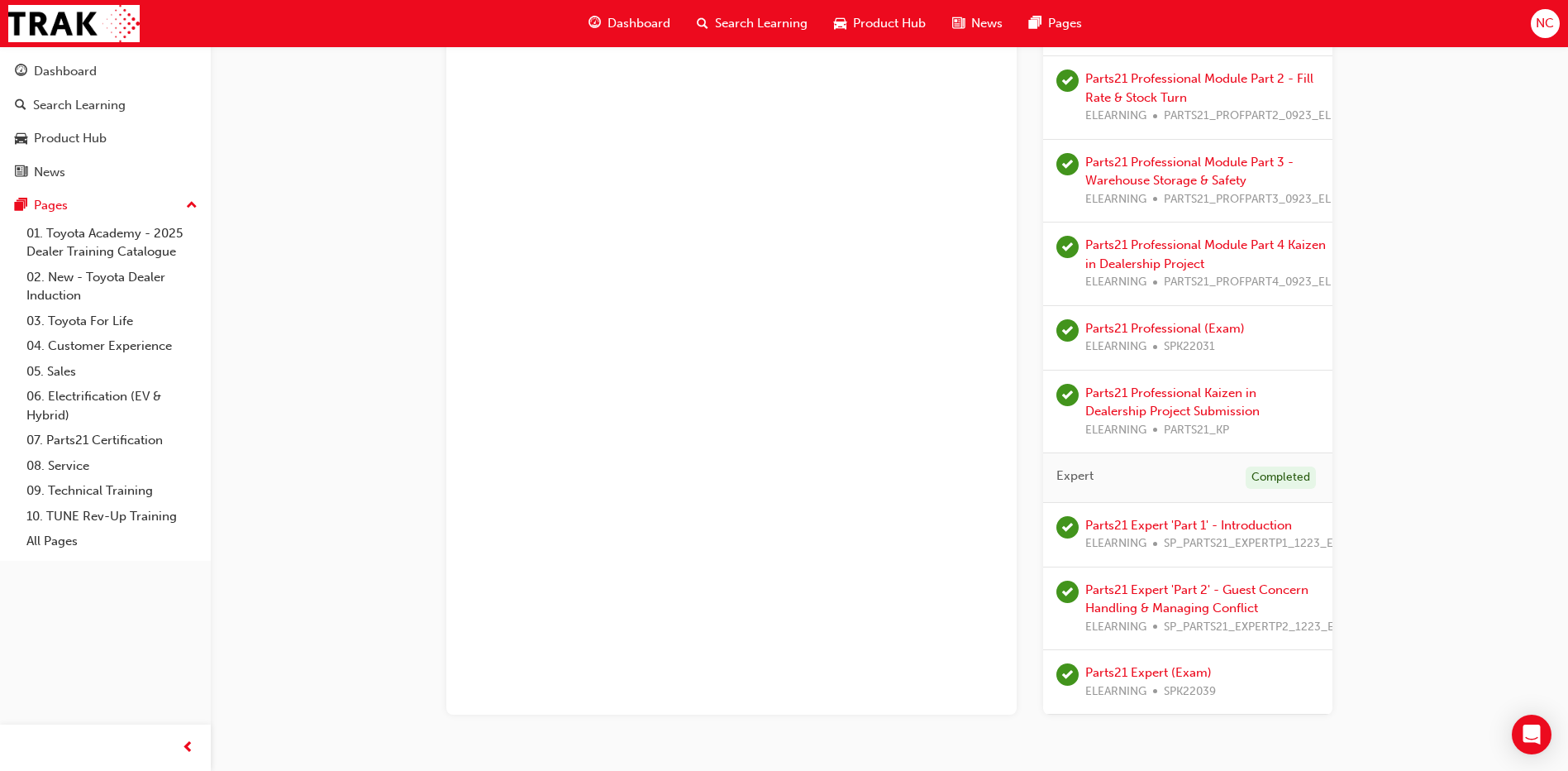
scroll to position [1055, 0]
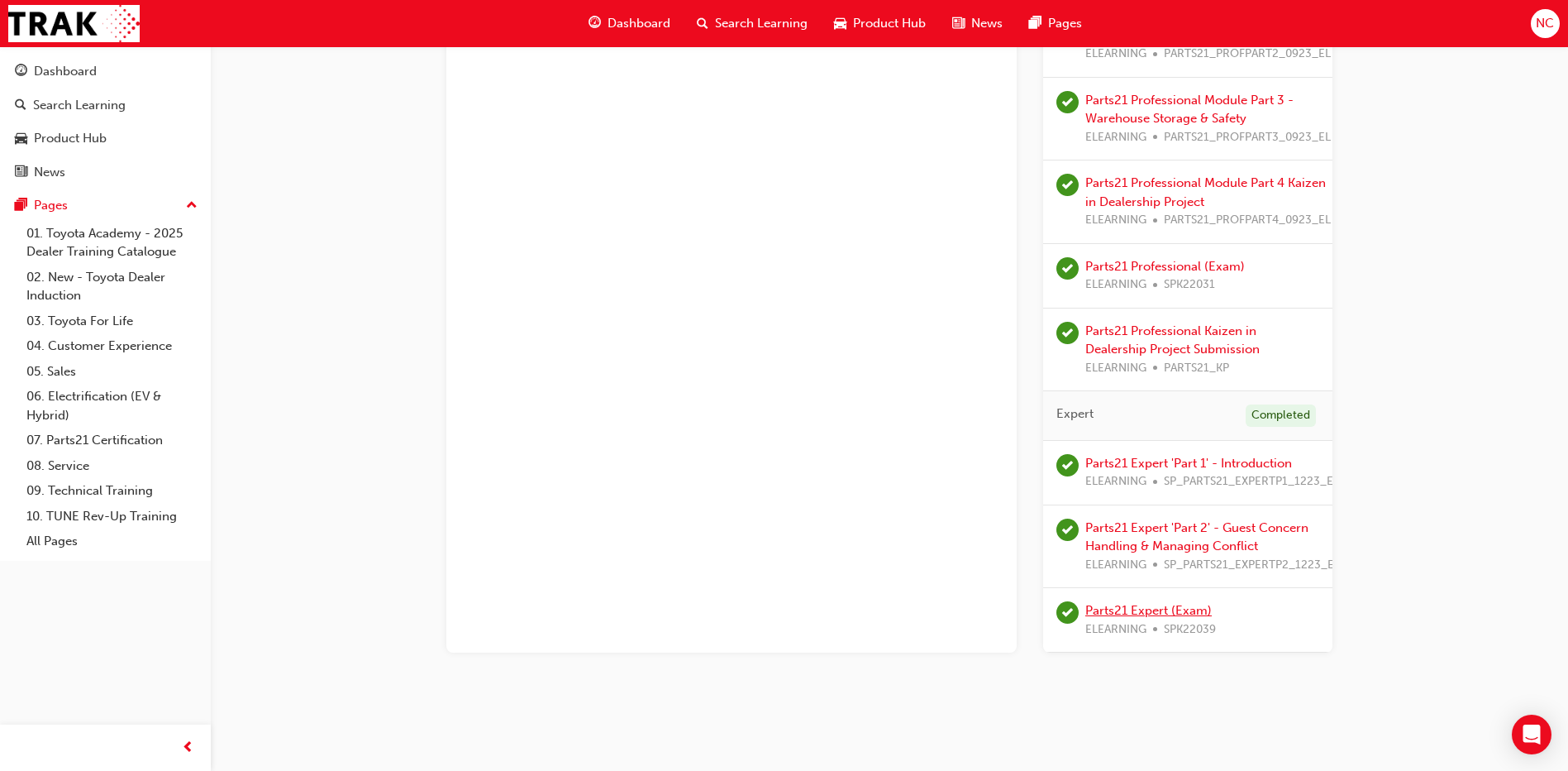
click at [1091, 603] on link "Parts21 Expert (Exam)" at bounding box center [1148, 610] width 126 height 15
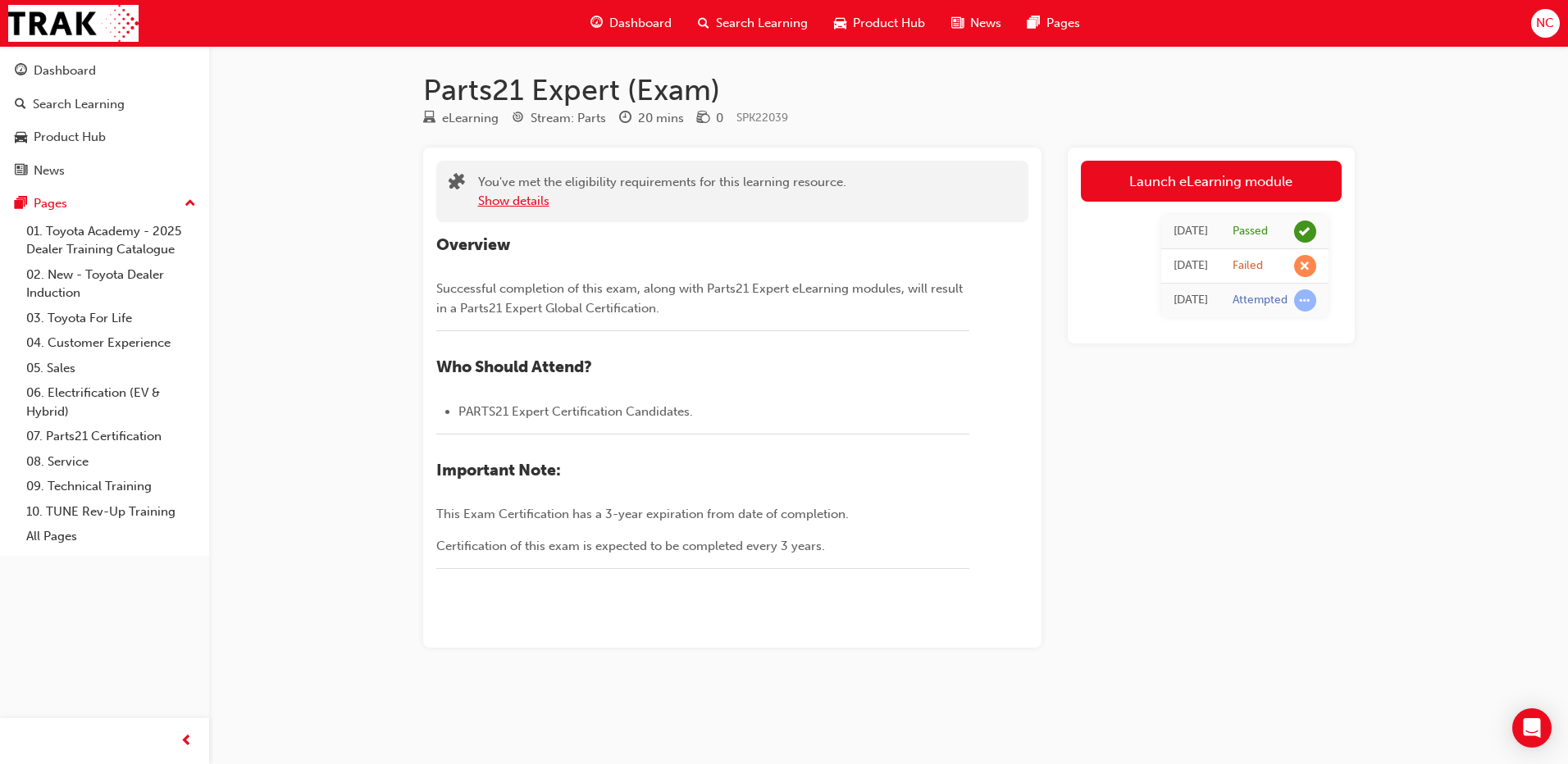
click at [533, 203] on button "Show details" at bounding box center [514, 201] width 71 height 19
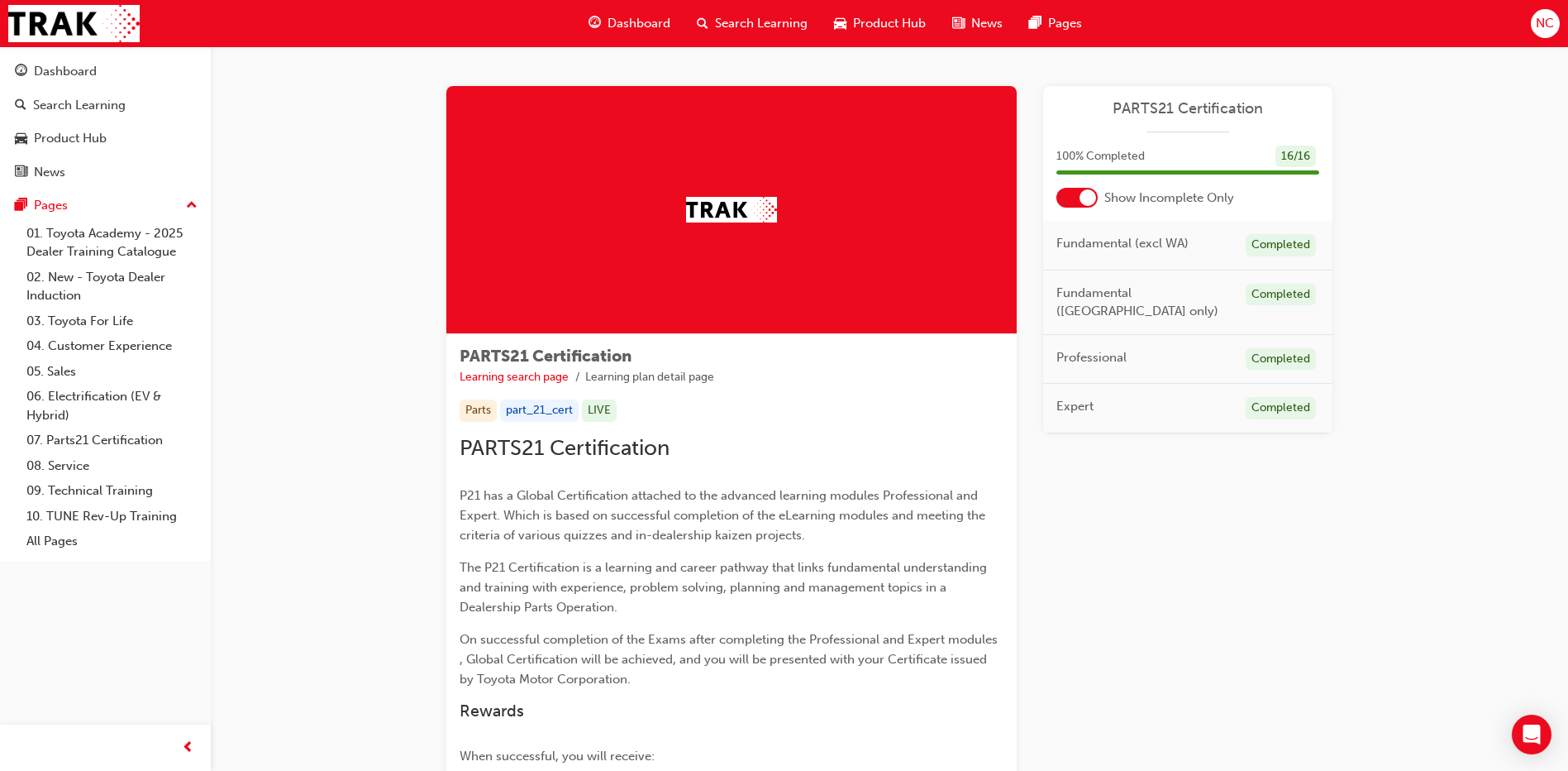
click at [1072, 200] on div at bounding box center [1078, 198] width 41 height 20
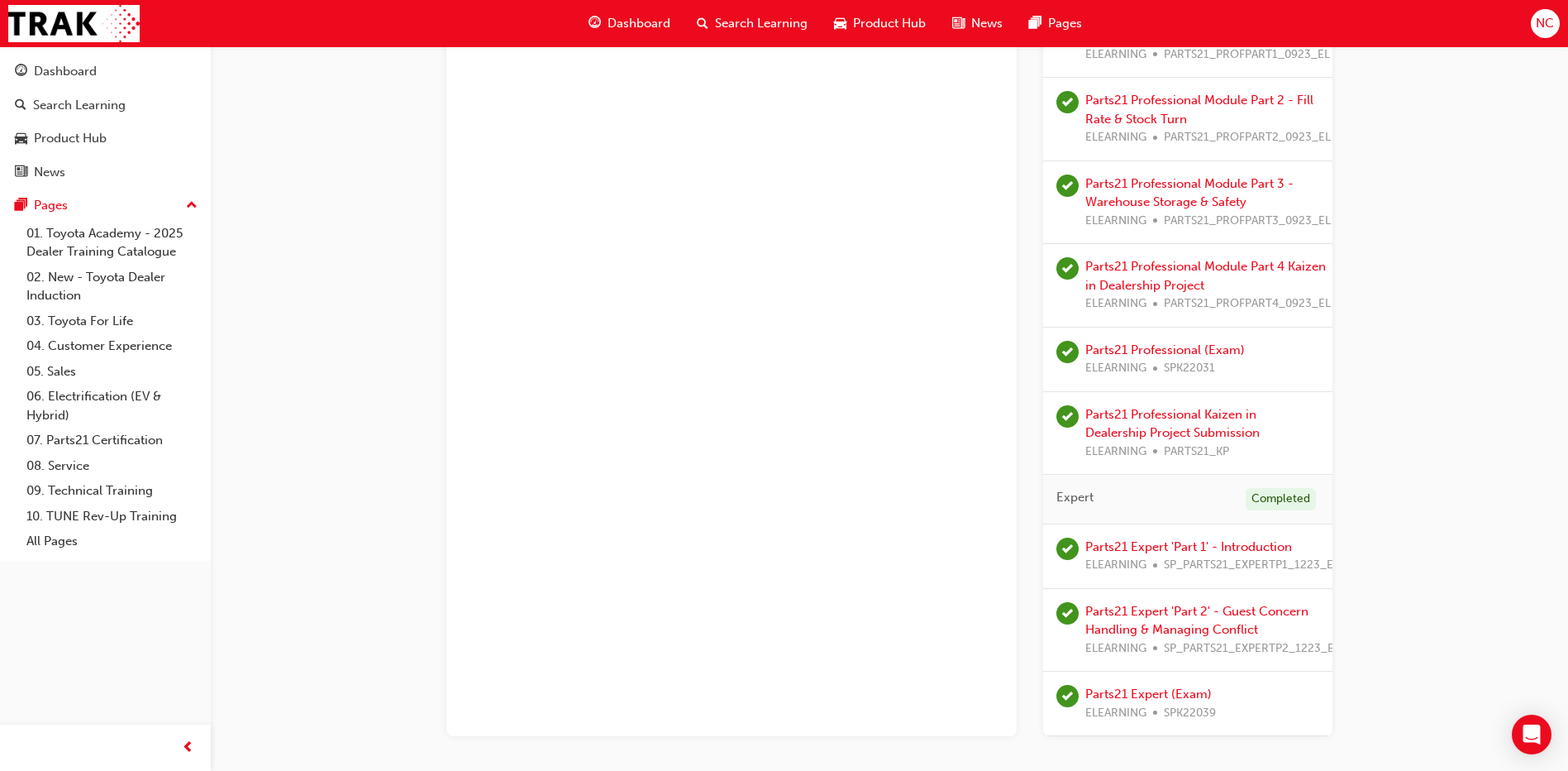
scroll to position [1055, 0]
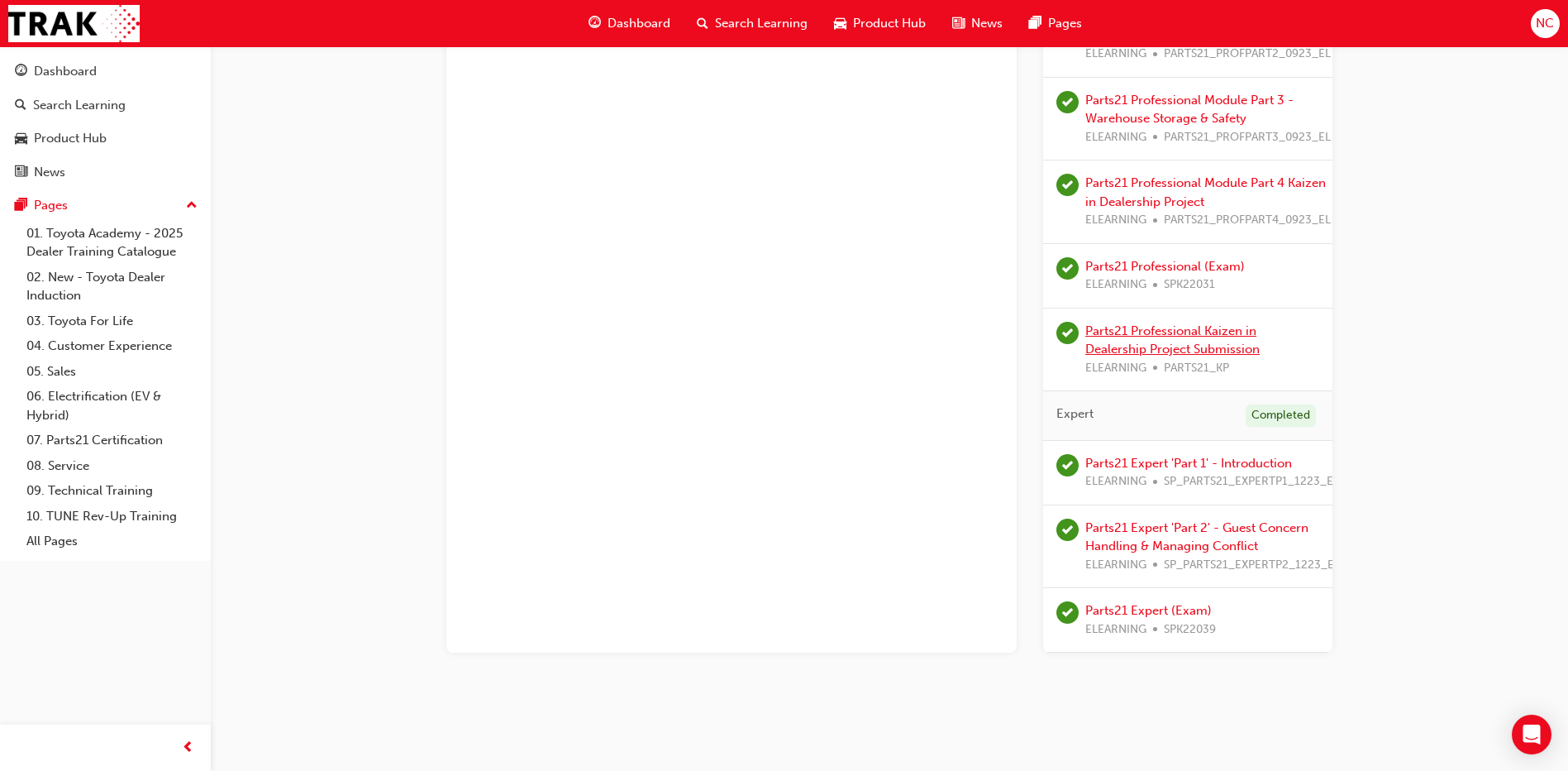
click at [1178, 323] on link "Parts21 Professional Kaizen in Dealership Project Submission" at bounding box center [1172, 340] width 175 height 34
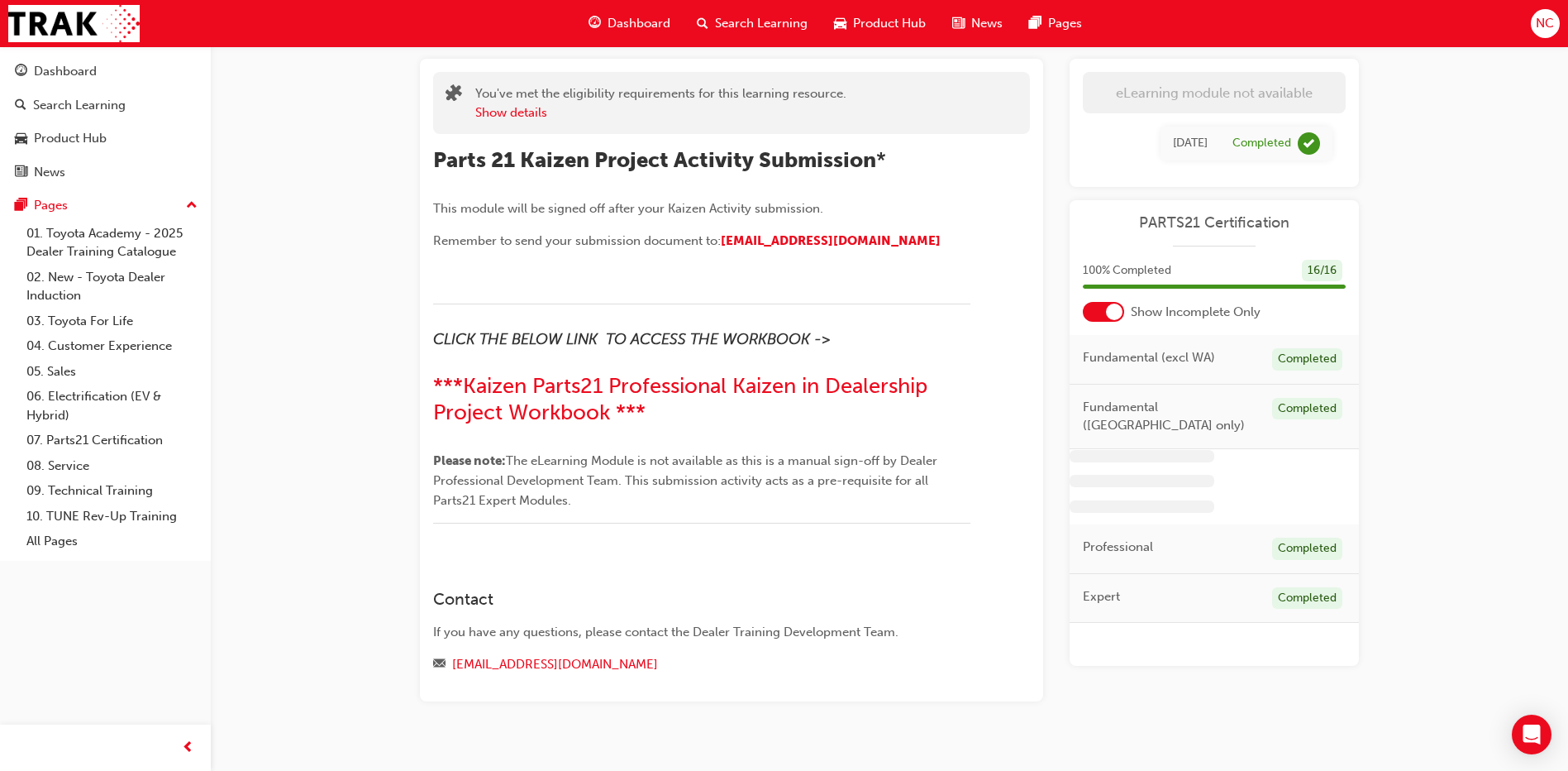
scroll to position [115, 0]
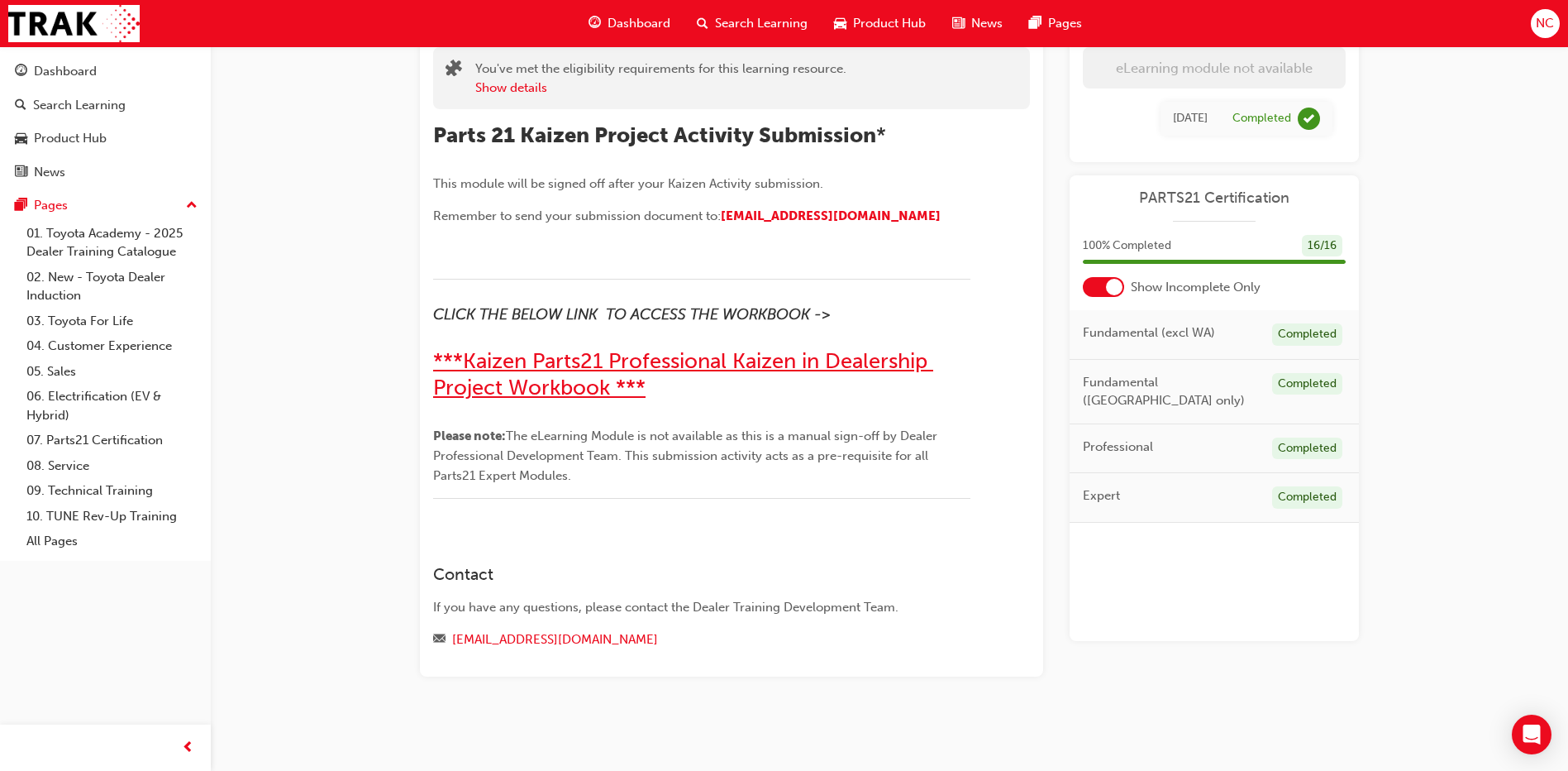
click at [736, 356] on span "***Kaizen Parts21 Professional Kaizen in Dealership Project Workbook ***" at bounding box center [683, 374] width 500 height 52
